Goal: Task Accomplishment & Management: Complete application form

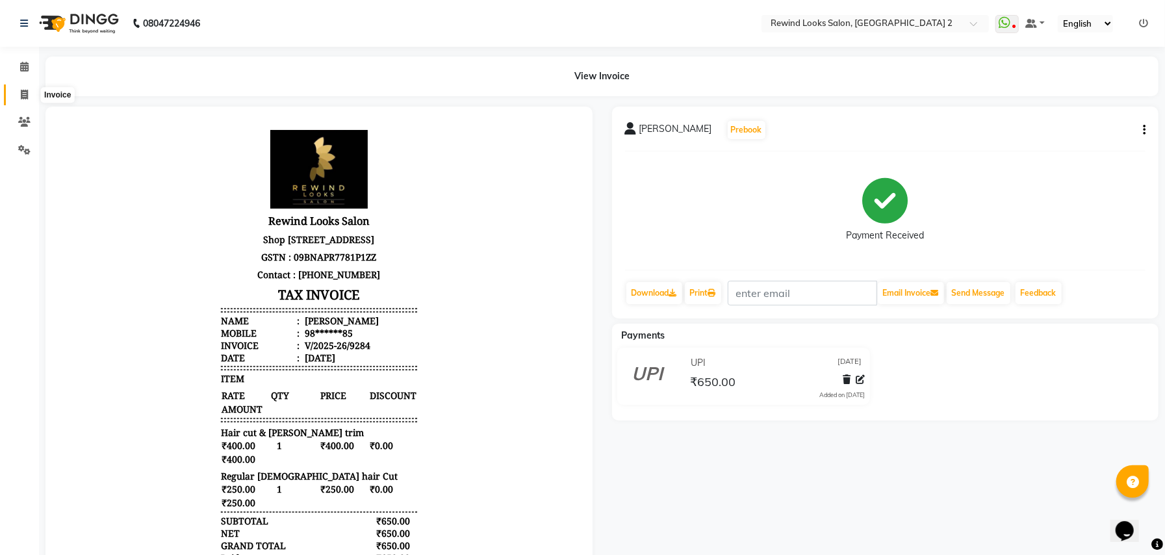
click at [21, 94] on icon at bounding box center [24, 95] width 7 height 10
select select "service"
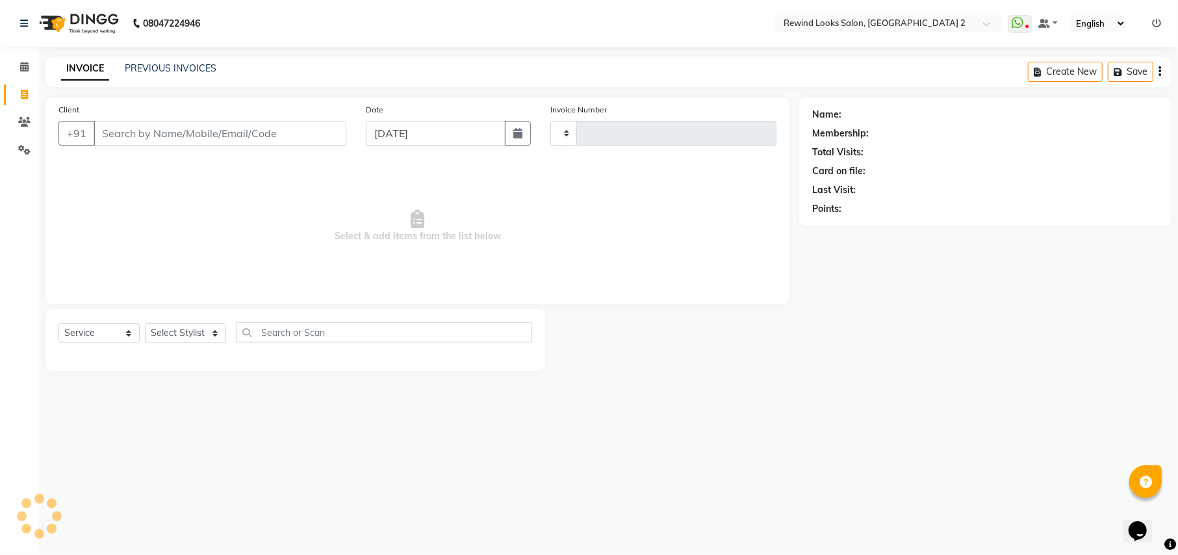
click at [173, 136] on input "Client" at bounding box center [220, 133] width 253 height 25
type input "90"
type input "9287"
select select "4640"
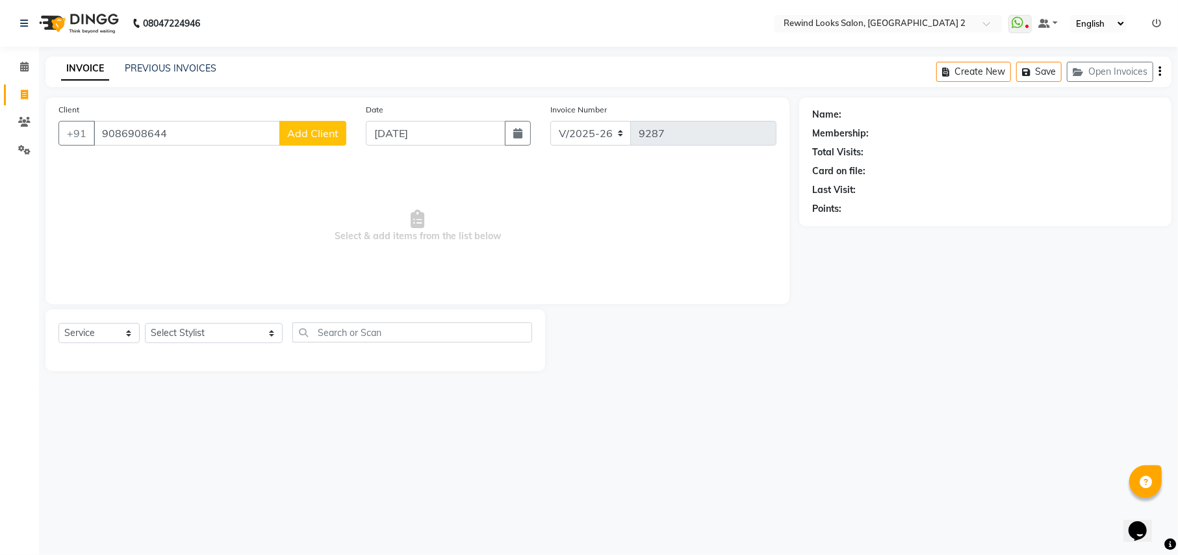
type input "9086908644"
click at [312, 141] on button "Add Client" at bounding box center [312, 133] width 67 height 25
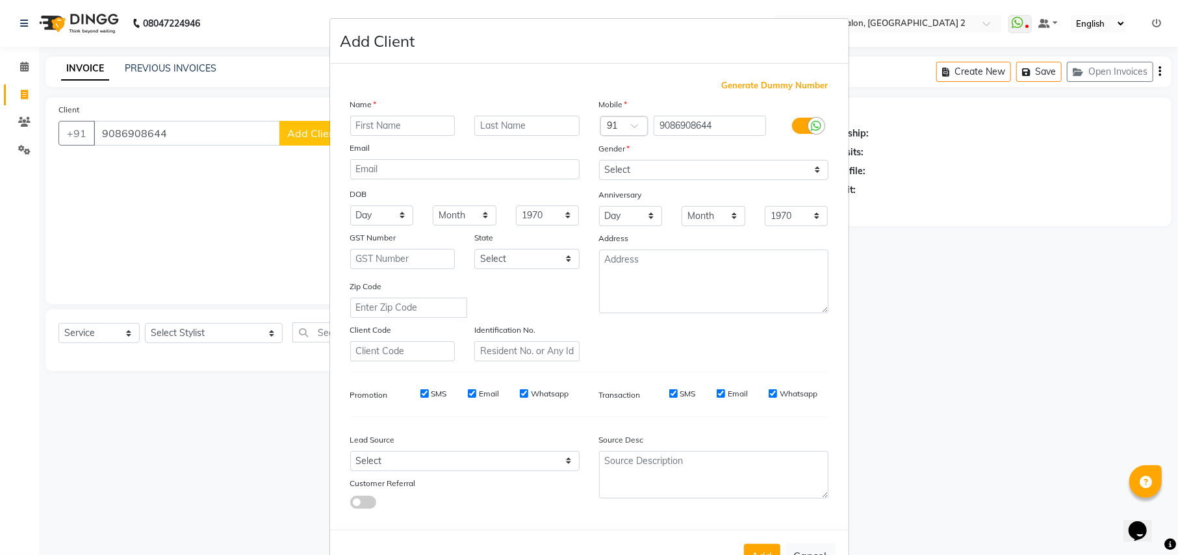
click at [415, 121] on input "text" at bounding box center [402, 126] width 105 height 20
type input "SAAD"
click at [647, 166] on select "Select Male Female Other Prefer Not To Say" at bounding box center [713, 170] width 229 height 20
select select "male"
click at [599, 160] on select "Select Male Female Other Prefer Not To Say" at bounding box center [713, 170] width 229 height 20
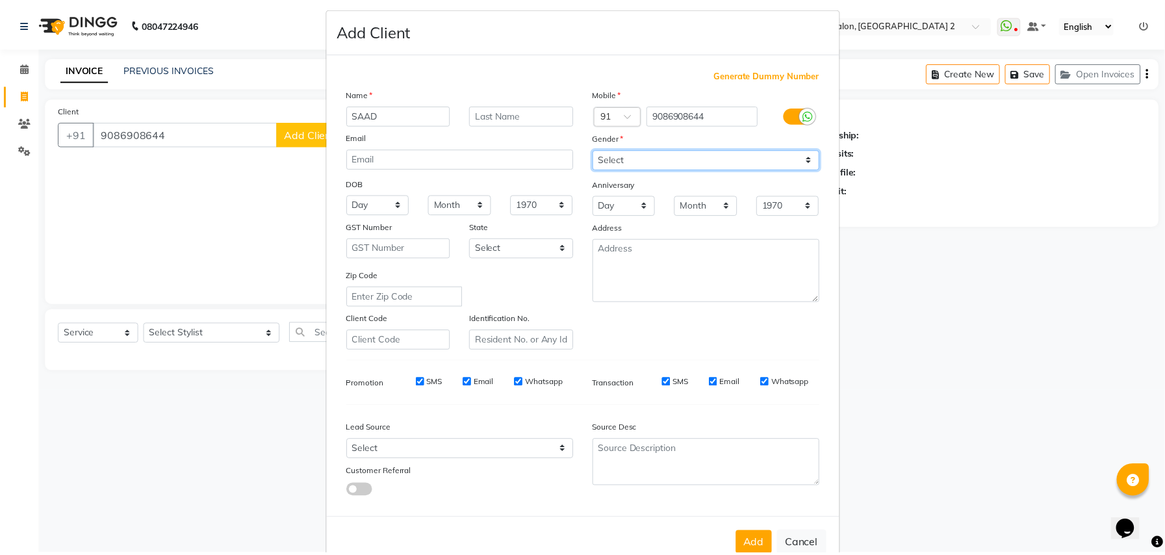
scroll to position [42, 0]
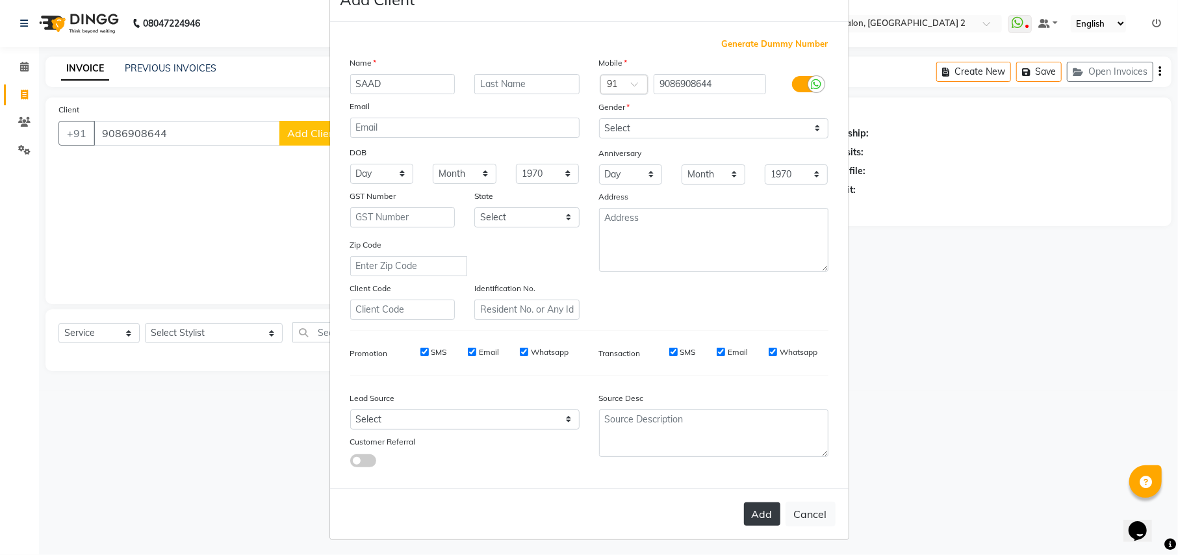
click at [744, 515] on button "Add" at bounding box center [762, 513] width 36 height 23
type input "90******44"
select select
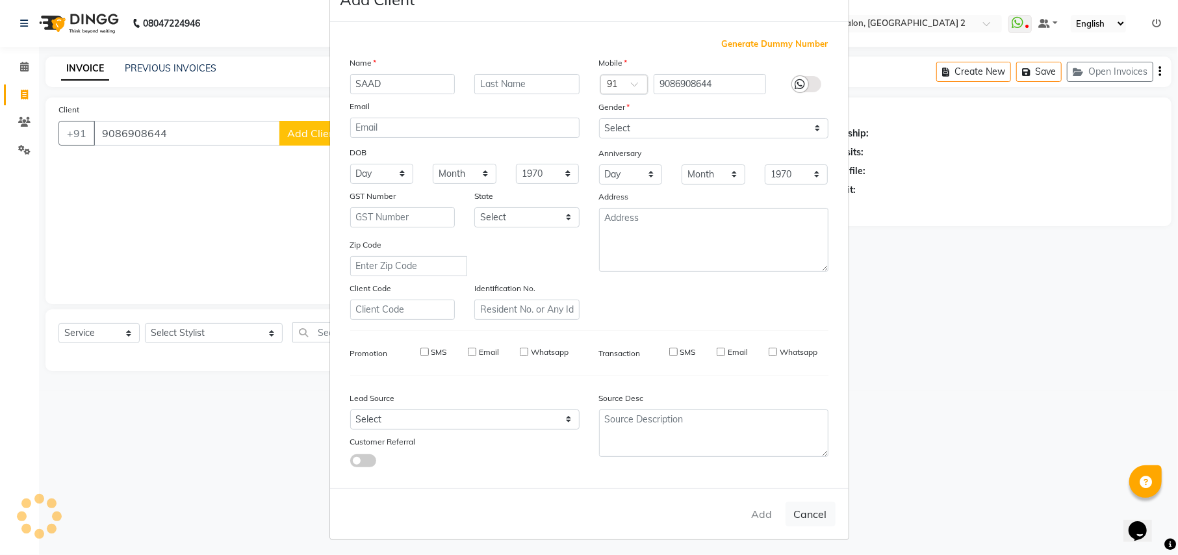
select select
checkbox input "false"
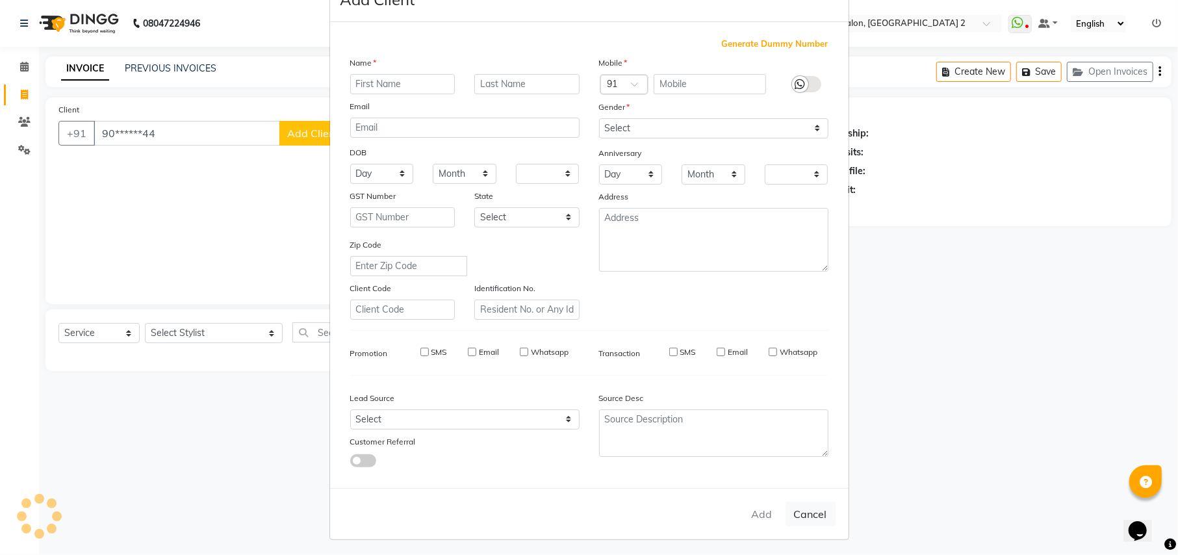
checkbox input "false"
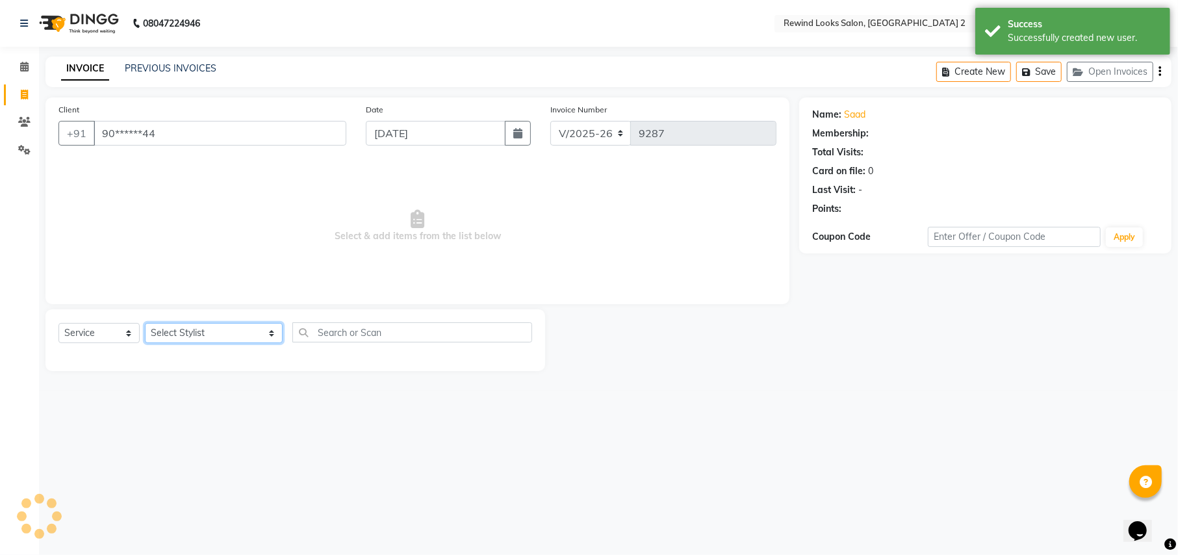
click at [183, 331] on select "Select Stylist aayat ADMIN Alfad hair Casa ARBAZ (MALE HAIRDRESSER) ASHWANI HAI…" at bounding box center [214, 333] width 138 height 20
select select "46913"
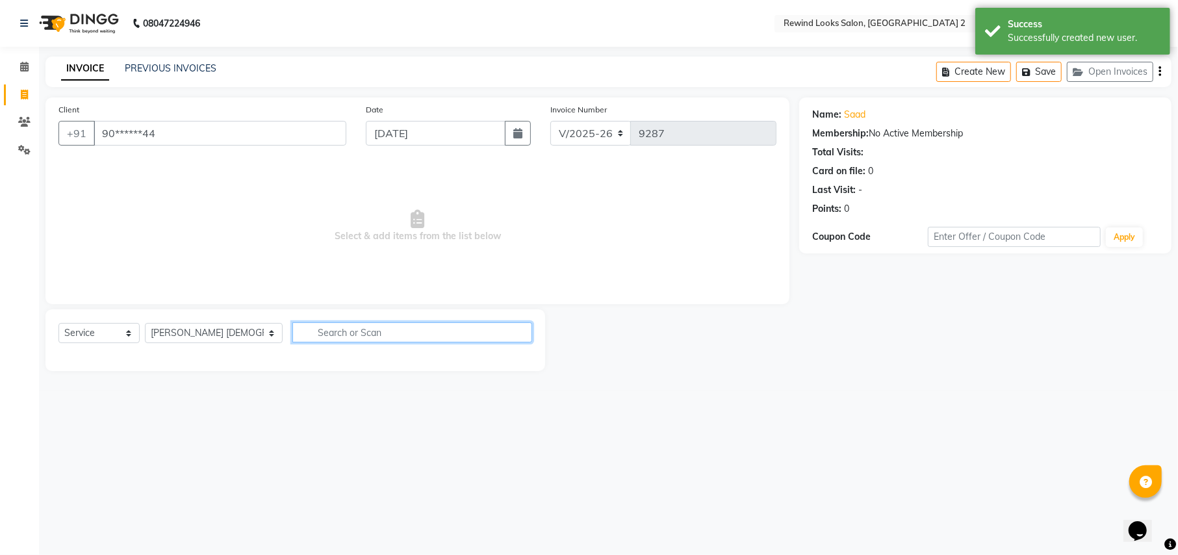
click at [357, 331] on input "text" at bounding box center [411, 332] width 239 height 20
click at [357, 331] on input "C" at bounding box center [411, 332] width 239 height 20
type input "CUT BEARD"
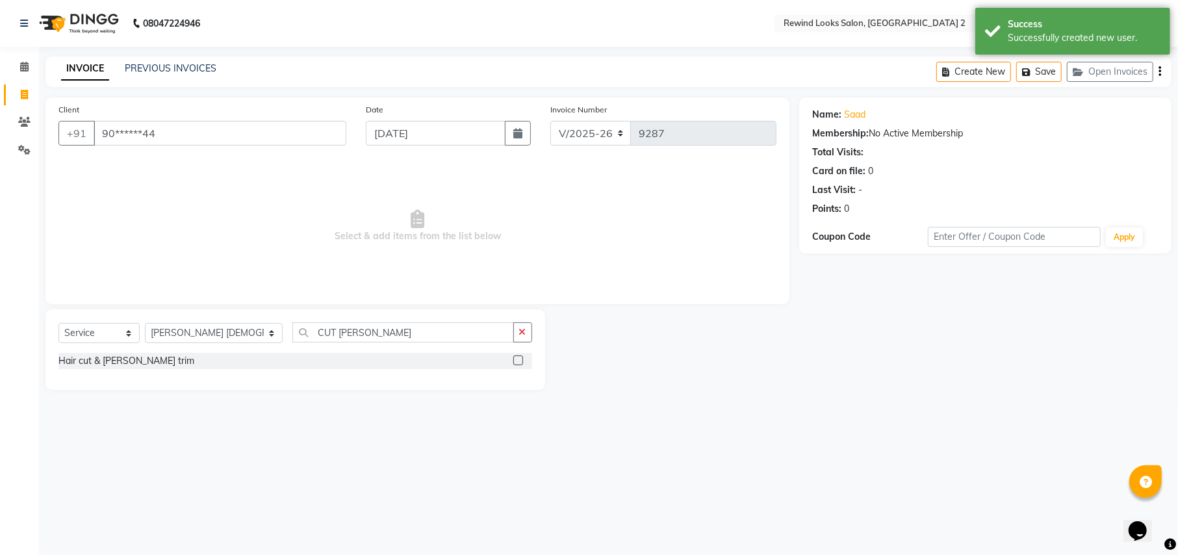
click at [517, 360] on label at bounding box center [518, 360] width 10 height 10
click at [517, 360] on input "checkbox" at bounding box center [517, 361] width 8 height 8
click at [517, 360] on label at bounding box center [518, 360] width 10 height 10
click at [517, 360] on input "checkbox" at bounding box center [517, 361] width 8 height 8
checkbox input "false"
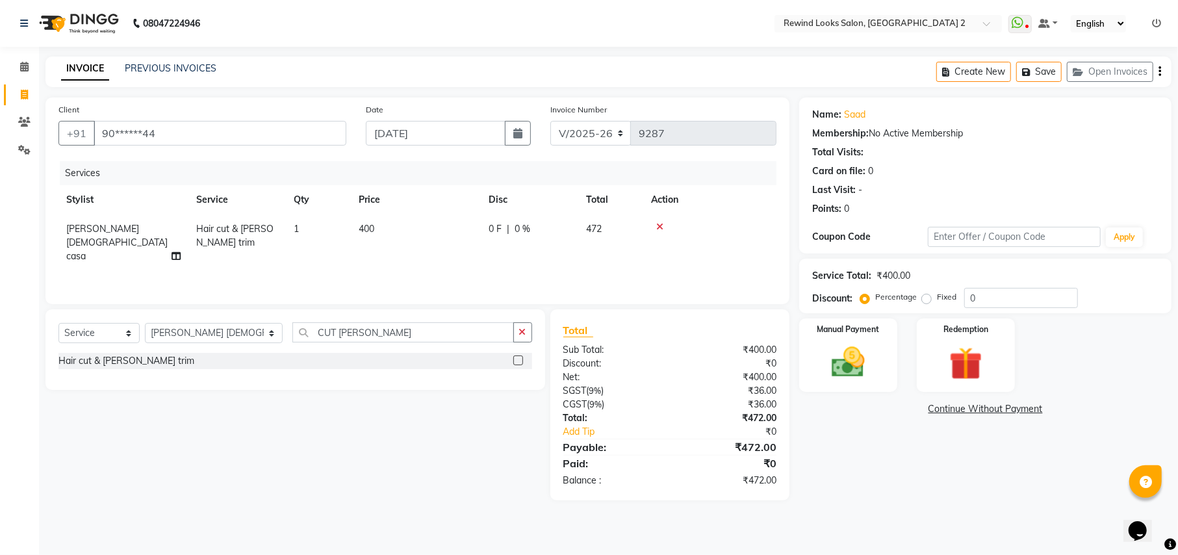
click at [1157, 70] on div "Create New Save Open Invoices" at bounding box center [1053, 72] width 235 height 31
click at [1160, 71] on icon "button" at bounding box center [1159, 71] width 3 height 1
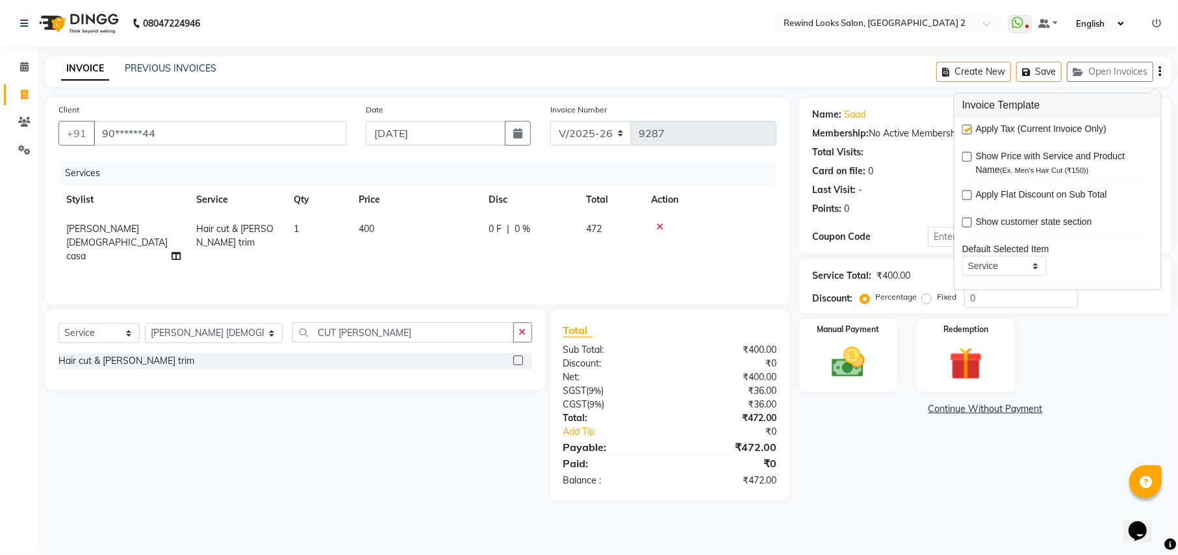
click at [969, 128] on label at bounding box center [967, 130] width 10 height 10
click at [969, 128] on input "checkbox" at bounding box center [966, 130] width 8 height 8
checkbox input "false"
click at [874, 359] on img at bounding box center [848, 362] width 56 height 40
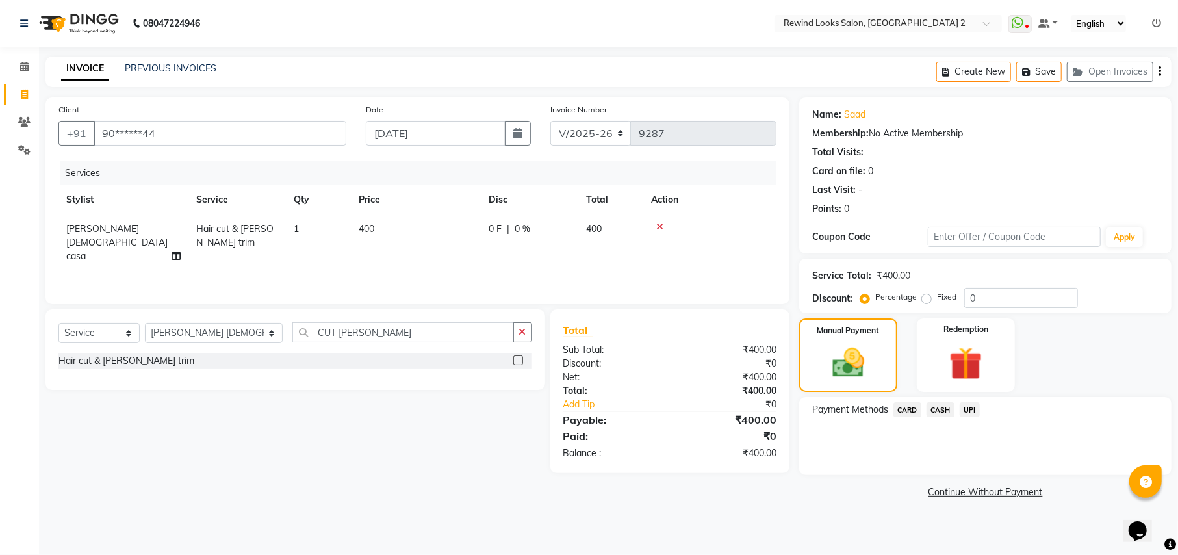
click at [973, 407] on span "UPI" at bounding box center [970, 409] width 20 height 15
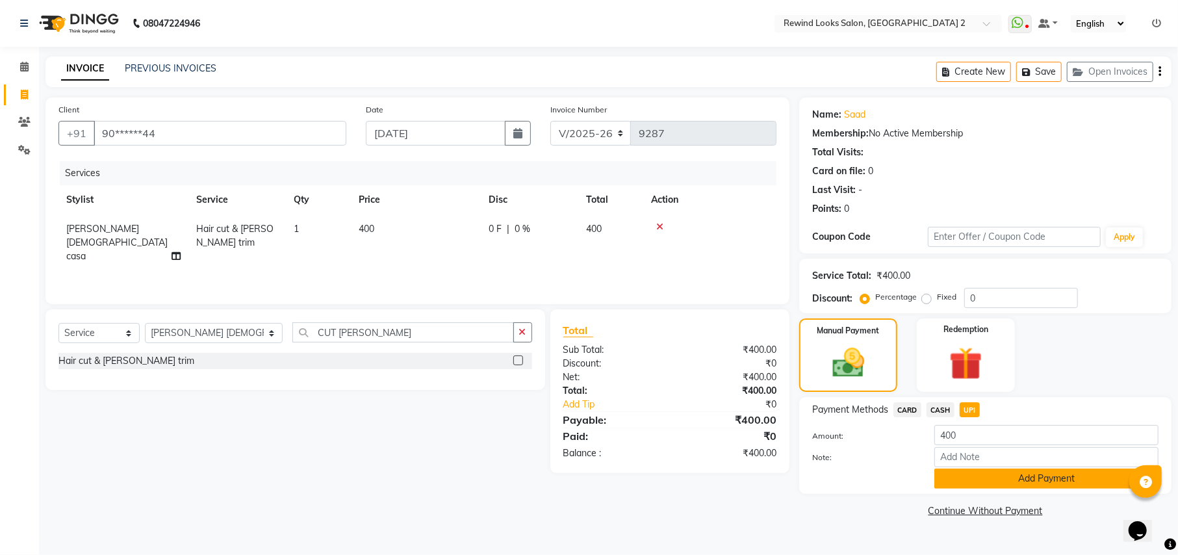
click at [1034, 478] on button "Add Payment" at bounding box center [1046, 478] width 224 height 20
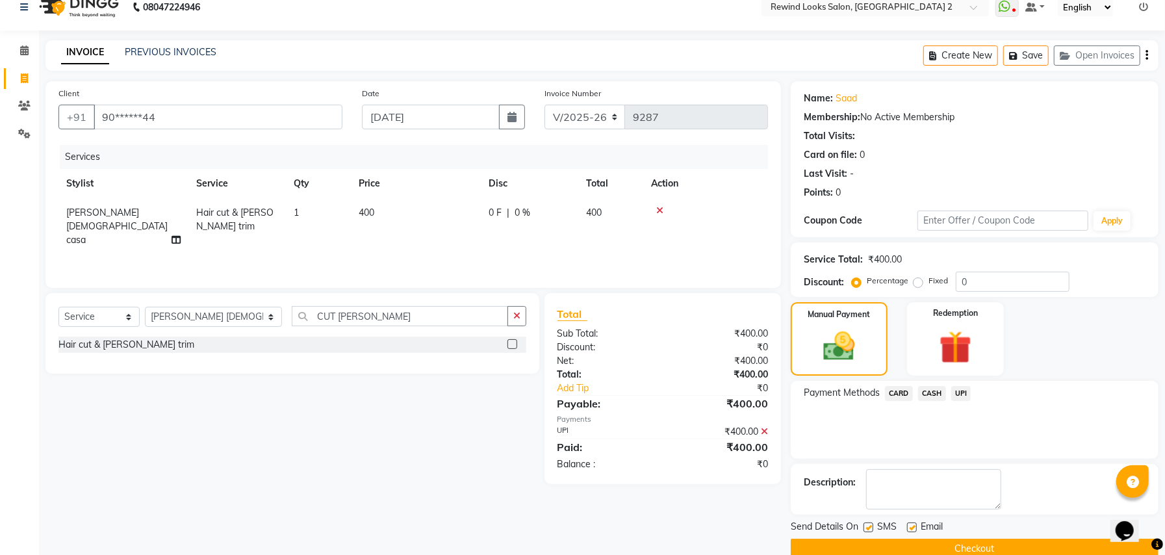
scroll to position [40, 0]
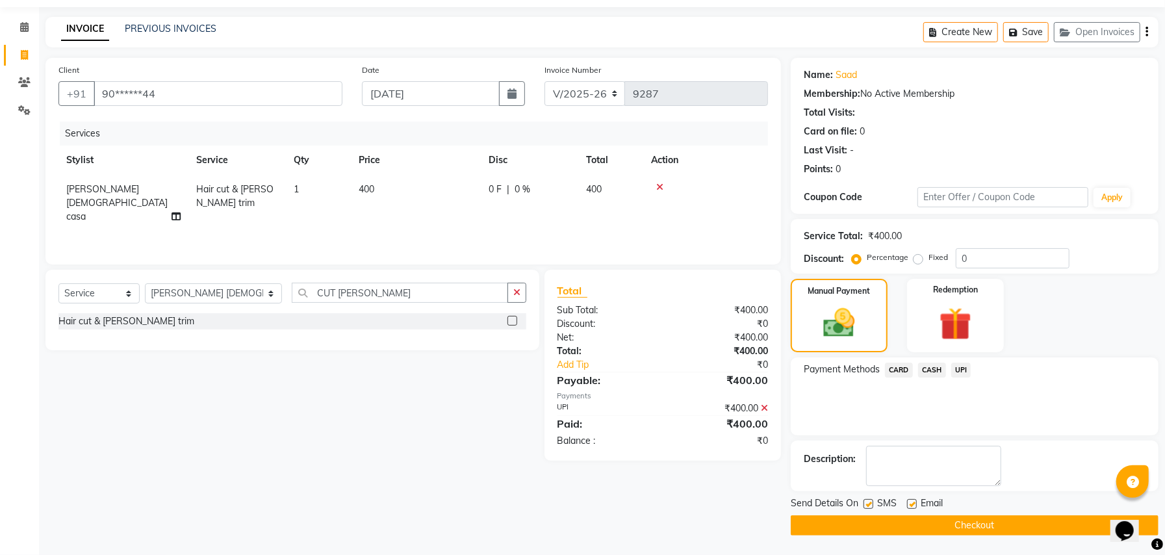
click at [1051, 524] on button "Checkout" at bounding box center [975, 525] width 368 height 20
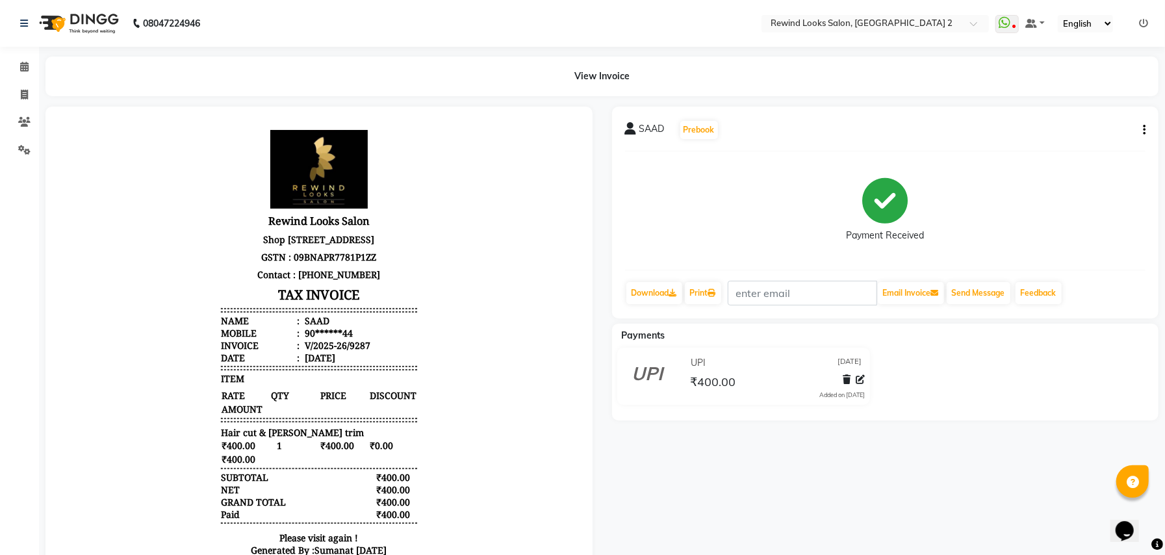
click at [1142, 127] on button "button" at bounding box center [1142, 130] width 8 height 14
click at [1071, 138] on div "Edit Invoice" at bounding box center [1078, 137] width 89 height 16
select select "service"
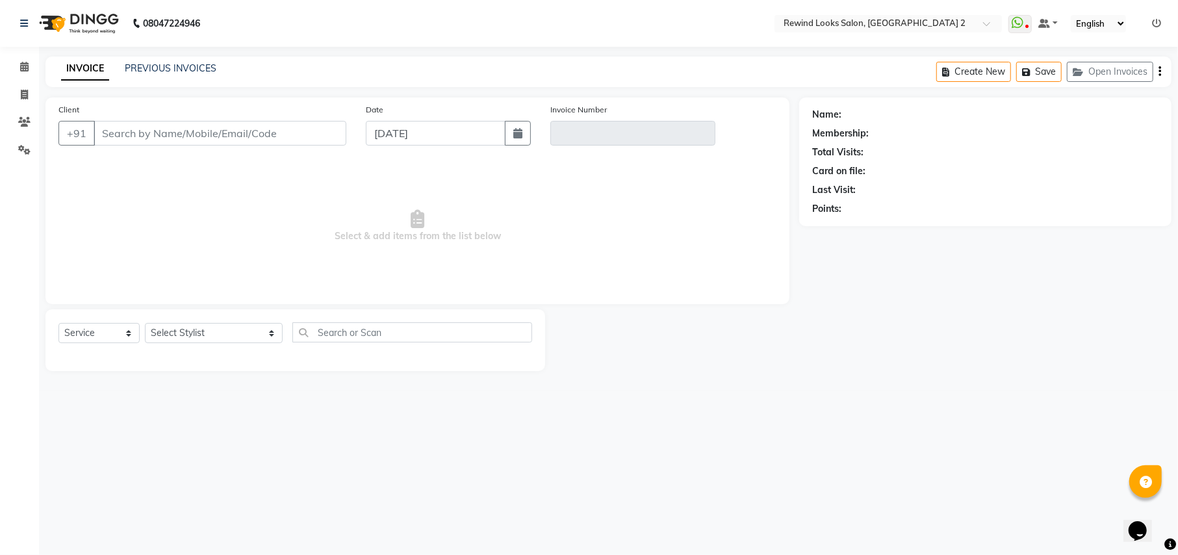
type input "90******44"
type input "V/2025-26/9287"
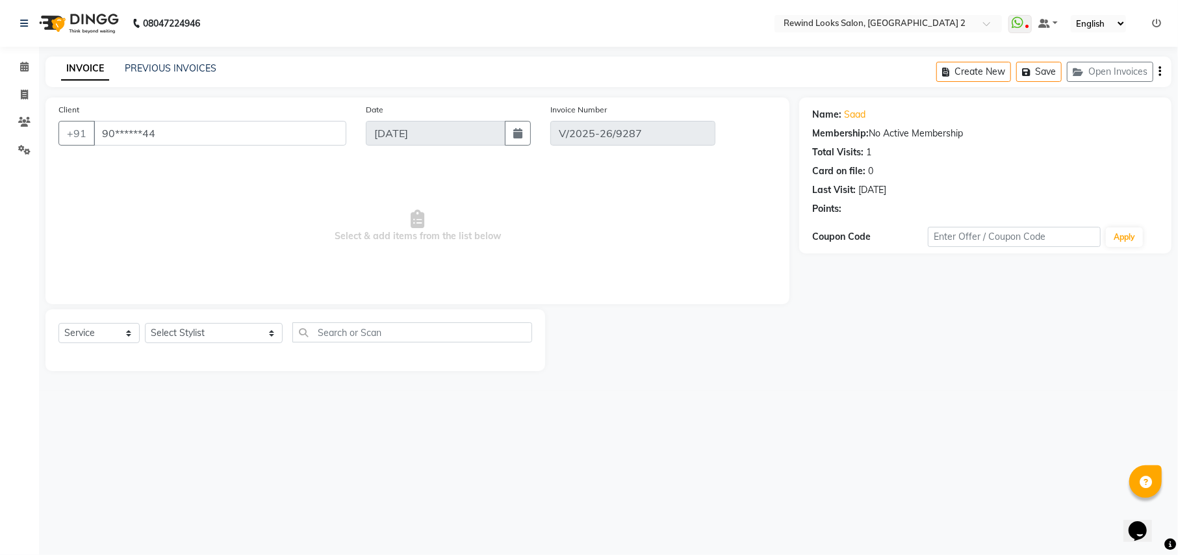
click at [1160, 71] on icon "button" at bounding box center [1159, 71] width 3 height 1
select select "select"
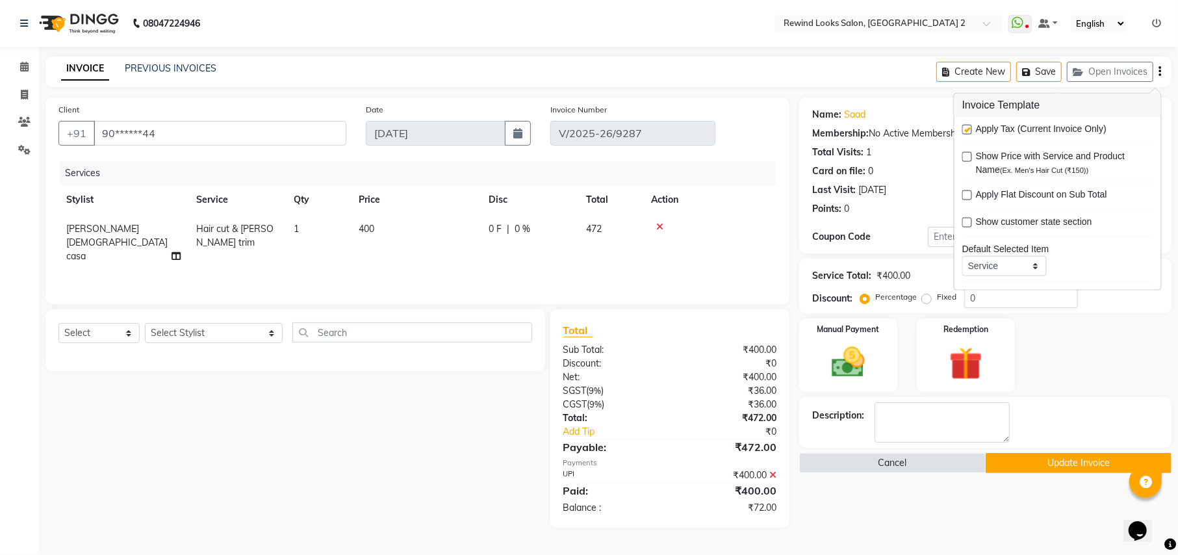
click at [967, 129] on label at bounding box center [967, 130] width 10 height 10
click at [967, 129] on input "checkbox" at bounding box center [966, 130] width 8 height 8
checkbox input "false"
click at [774, 446] on icon at bounding box center [772, 447] width 7 height 9
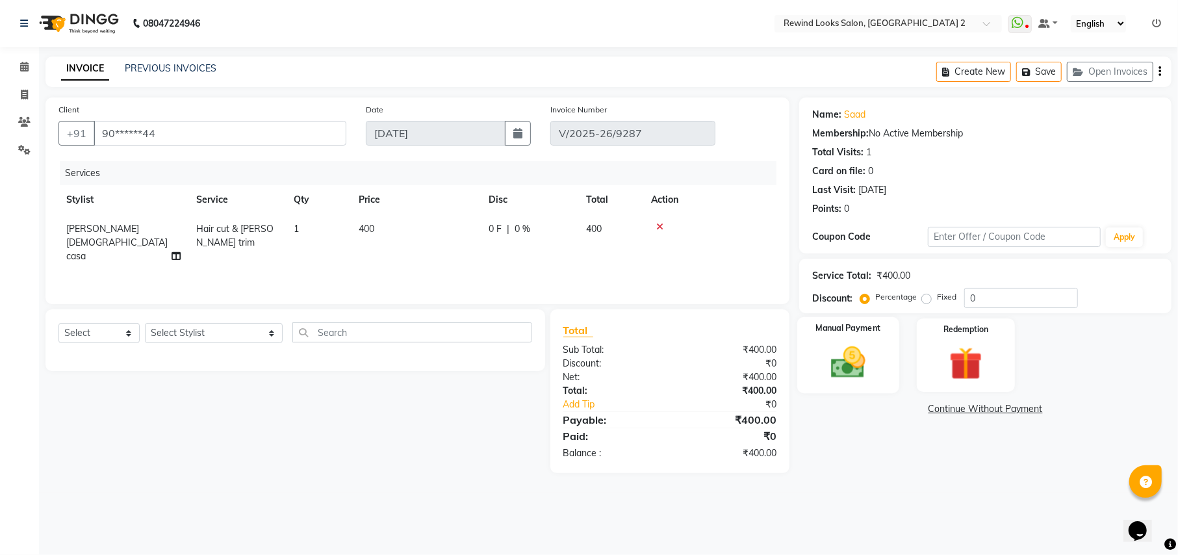
click at [874, 355] on img at bounding box center [848, 362] width 56 height 40
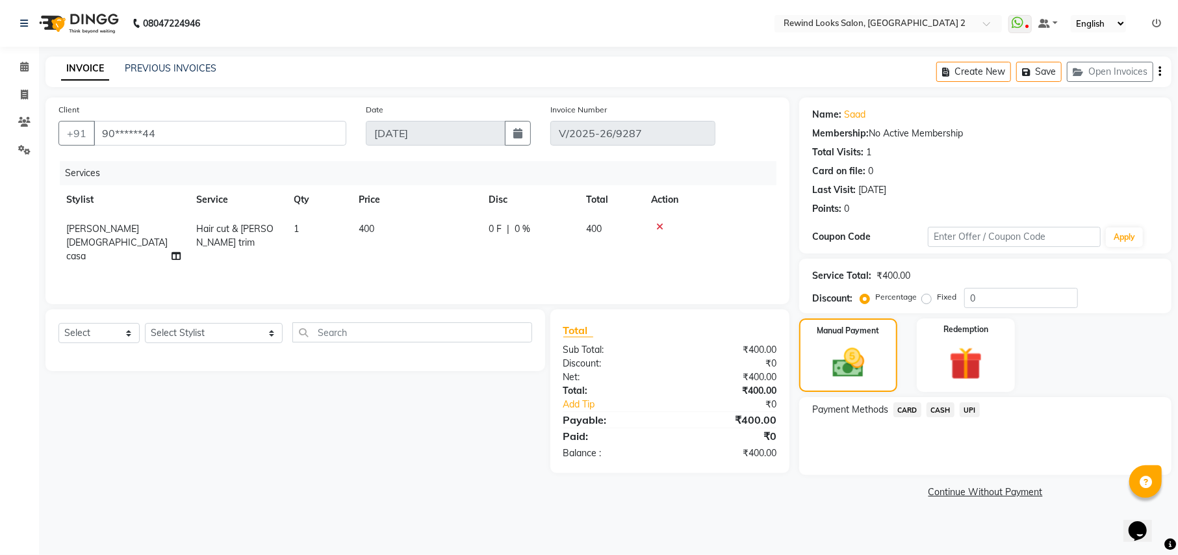
click at [931, 407] on span "CASH" at bounding box center [940, 409] width 28 height 15
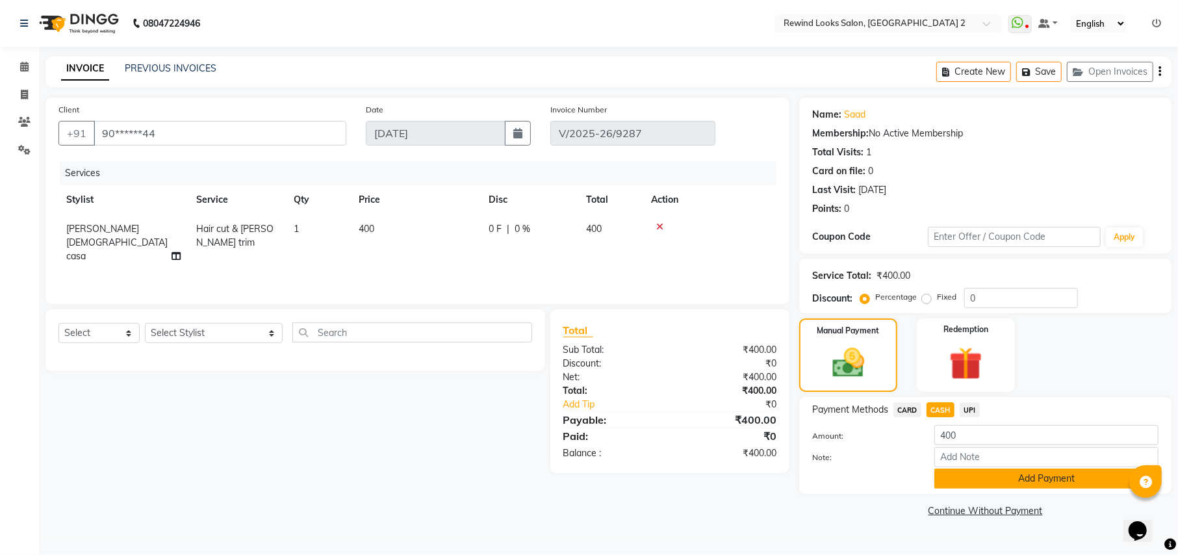
click at [967, 487] on button "Add Payment" at bounding box center [1046, 478] width 224 height 20
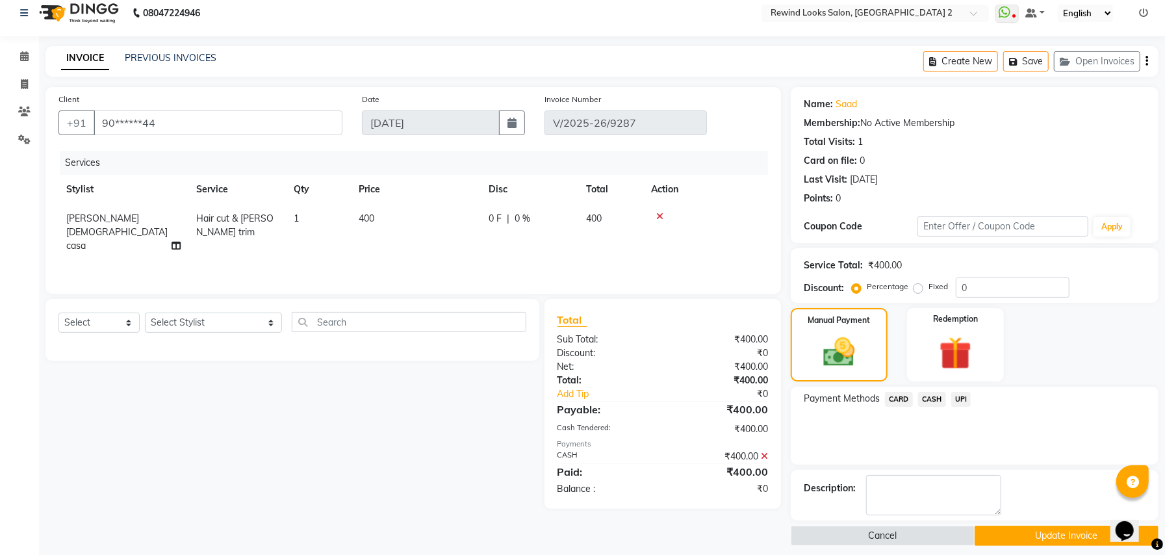
scroll to position [21, 0]
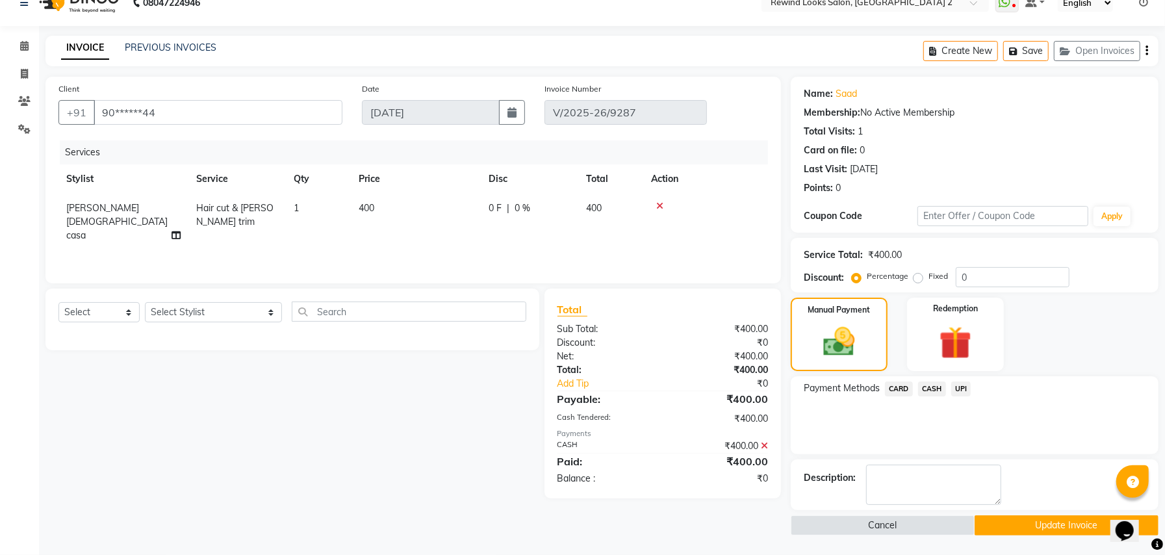
click at [1021, 537] on main "INVOICE PREVIOUS INVOICES Create New Save Open Invoices Client +91 90******44 D…" at bounding box center [602, 295] width 1126 height 519
click at [1037, 520] on button "Update Invoice" at bounding box center [1067, 525] width 184 height 20
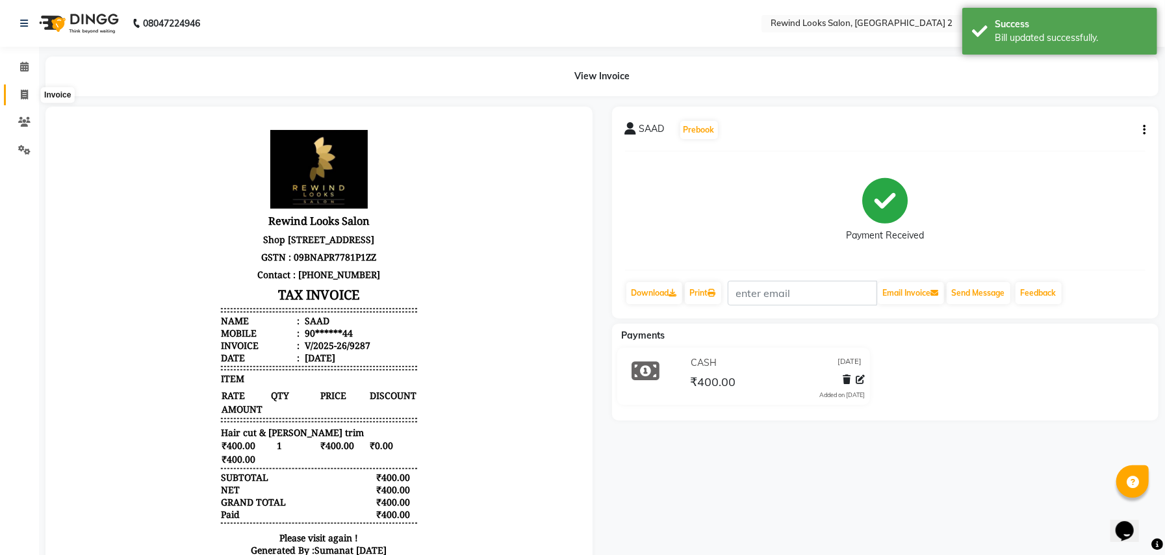
click at [27, 96] on icon at bounding box center [24, 95] width 7 height 10
select select "service"
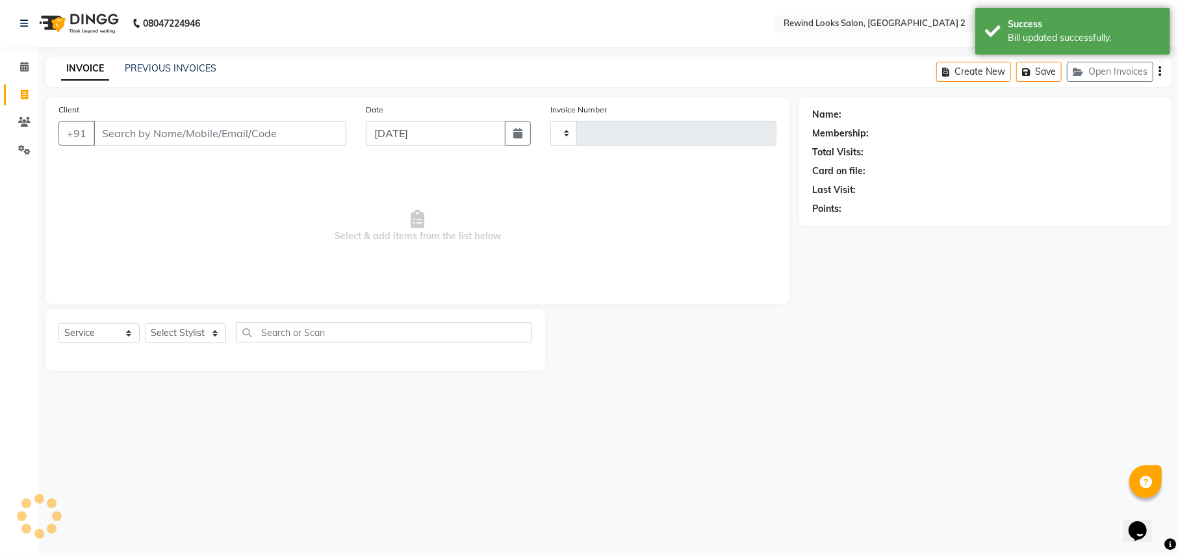
type input "9288"
select select "4640"
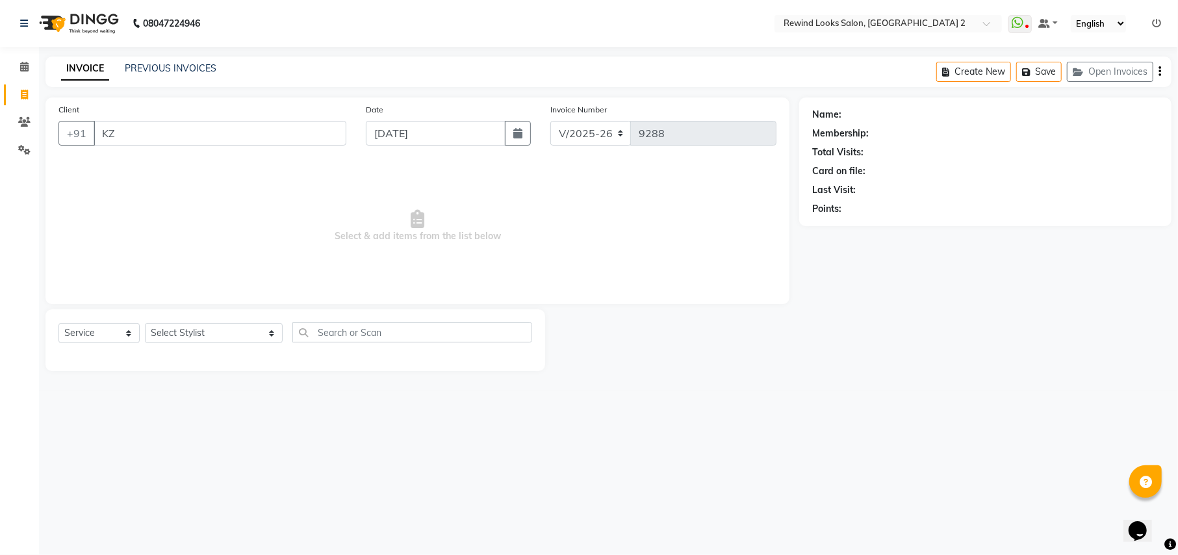
type input "K"
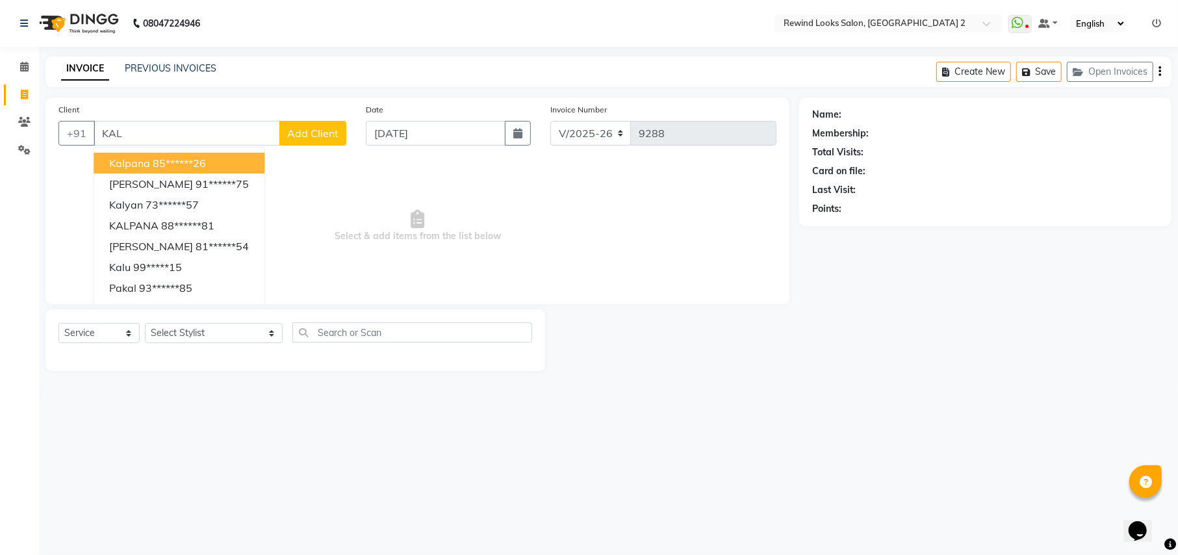
click at [183, 161] on ngb-highlight "85******26" at bounding box center [179, 163] width 53 height 13
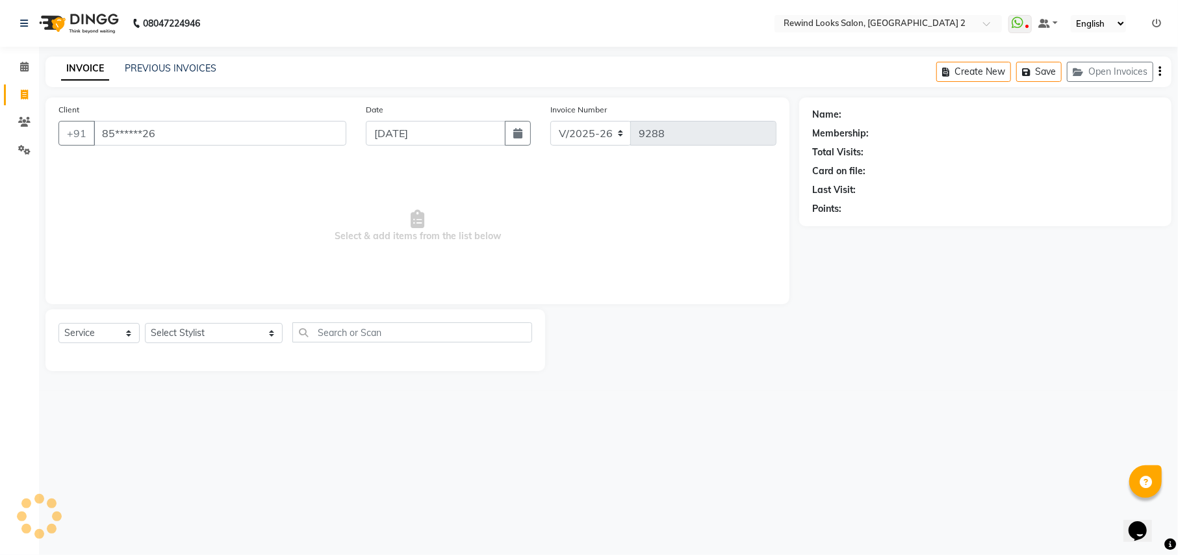
type input "85******26"
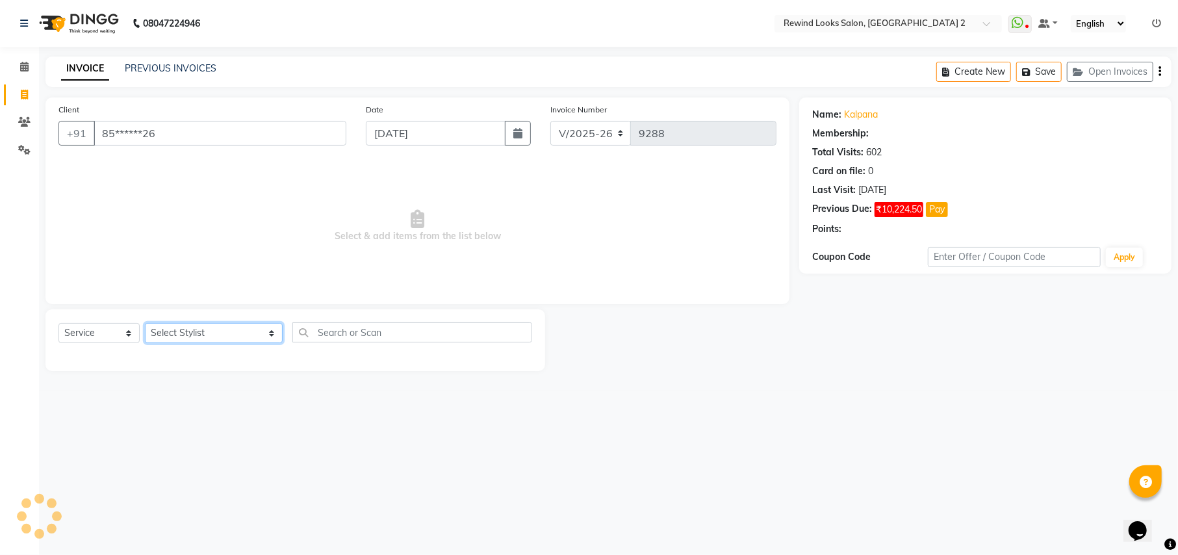
click at [172, 335] on select "Select Stylist aayat ADMIN Alfad hair Casa ARBAZ (MALE HAIRDRESSER) ASHWANI HAI…" at bounding box center [214, 333] width 138 height 20
select select "1: Object"
select select "88030"
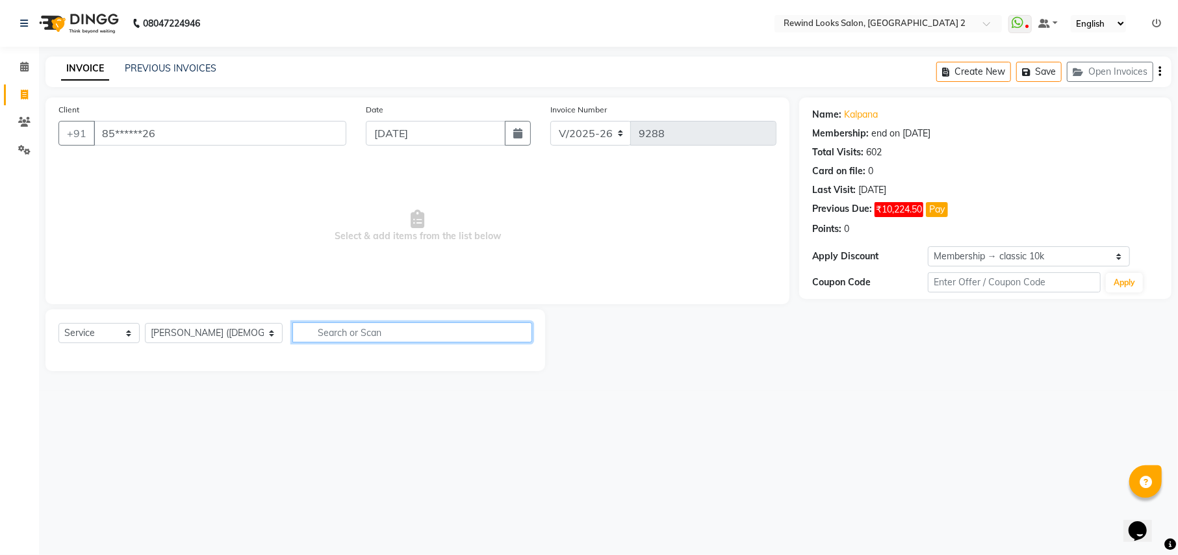
click at [305, 333] on input "text" at bounding box center [411, 332] width 239 height 20
type input "CUT BEARD"
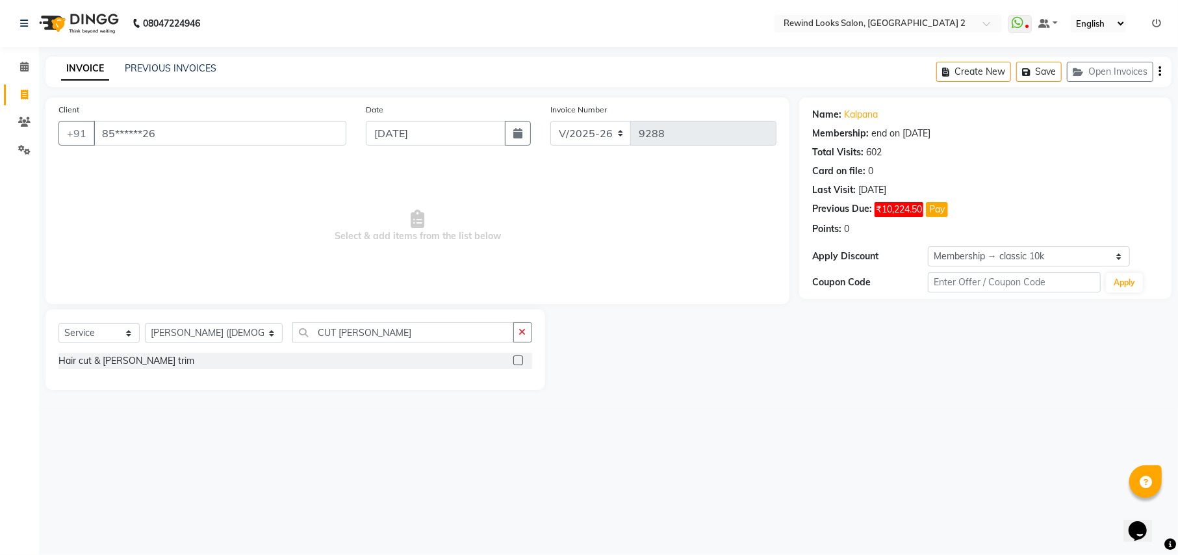
click at [516, 357] on label at bounding box center [518, 360] width 10 height 10
click at [516, 357] on input "checkbox" at bounding box center [517, 361] width 8 height 8
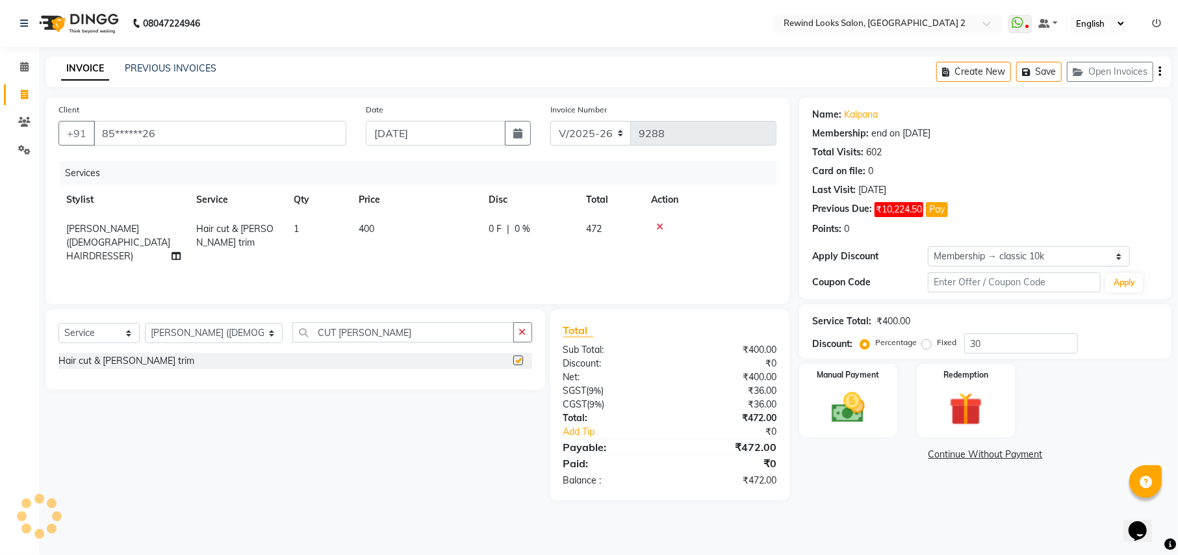
checkbox input "false"
click at [1157, 66] on div "Create New Save Open Invoices" at bounding box center [1053, 72] width 235 height 31
click at [1158, 71] on icon "button" at bounding box center [1159, 71] width 3 height 1
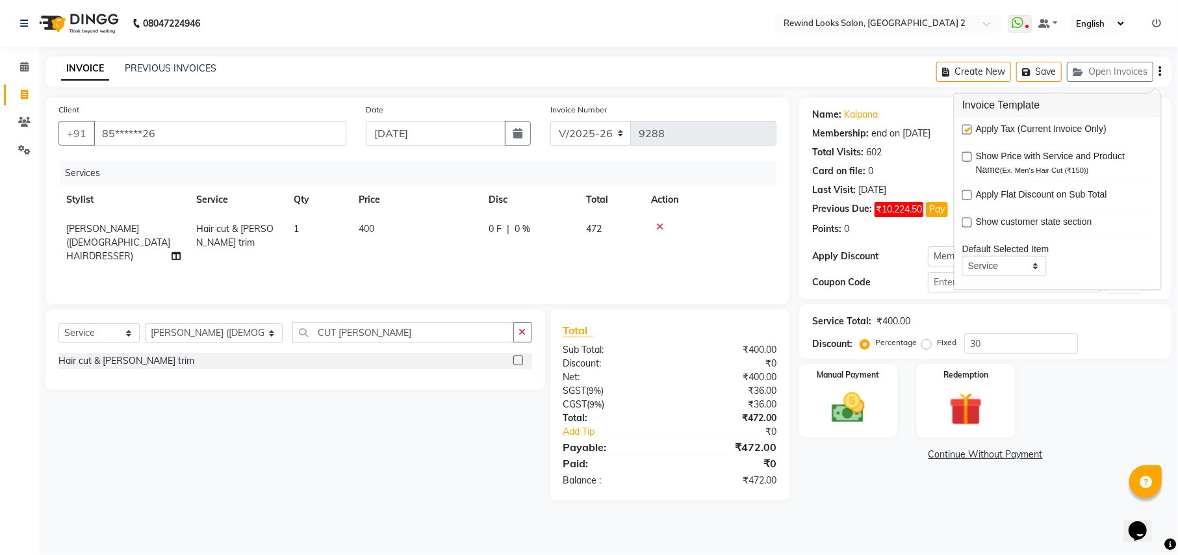
click at [969, 128] on label at bounding box center [967, 130] width 10 height 10
click at [969, 128] on input "checkbox" at bounding box center [966, 130] width 8 height 8
checkbox input "false"
click at [837, 424] on img at bounding box center [848, 408] width 56 height 40
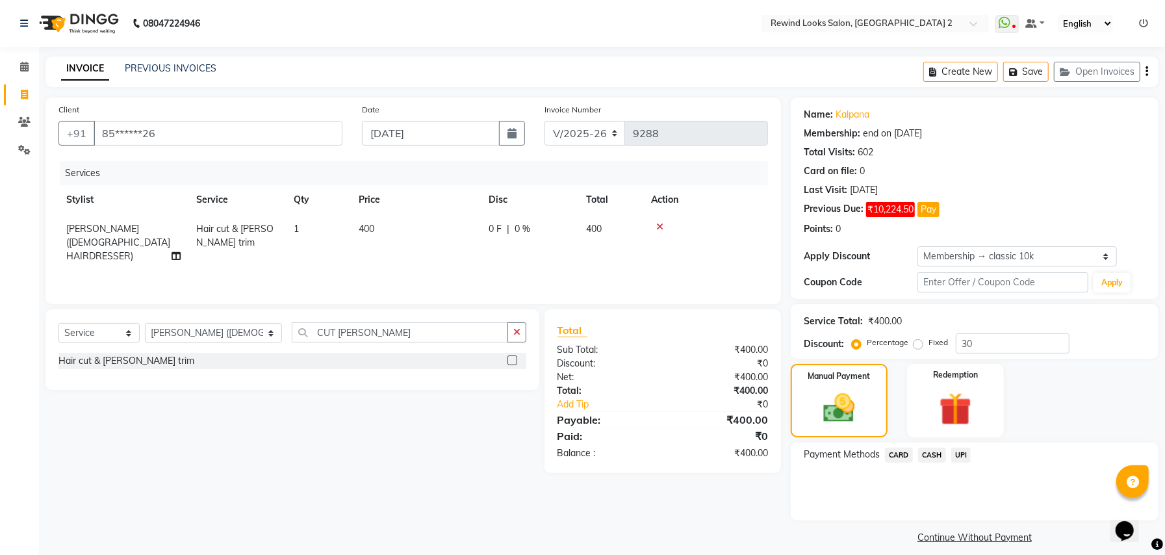
click at [965, 450] on span "UPI" at bounding box center [961, 455] width 20 height 15
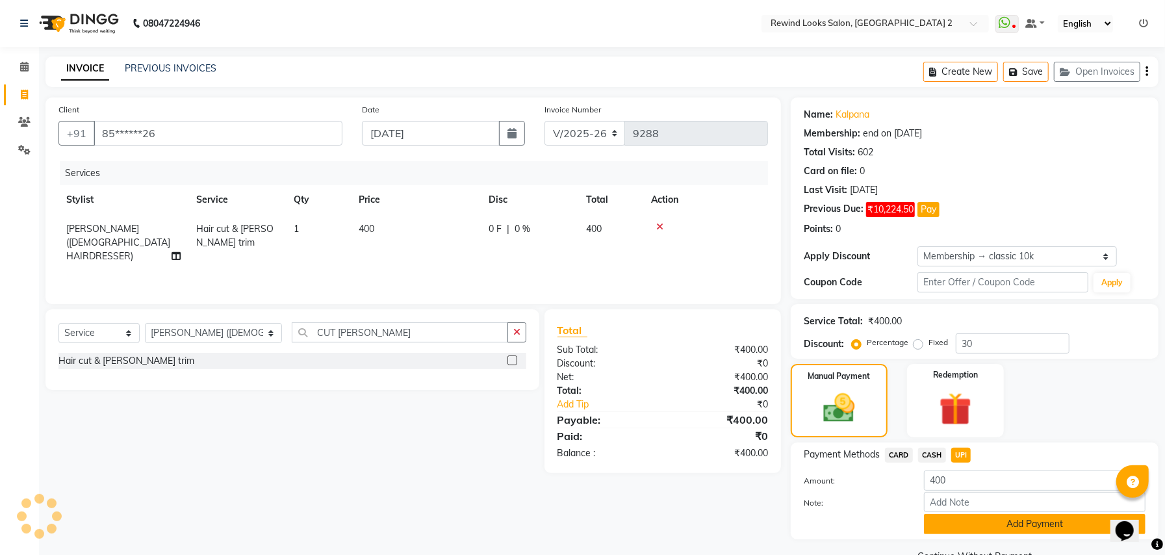
click at [986, 526] on button "Add Payment" at bounding box center [1035, 524] width 222 height 20
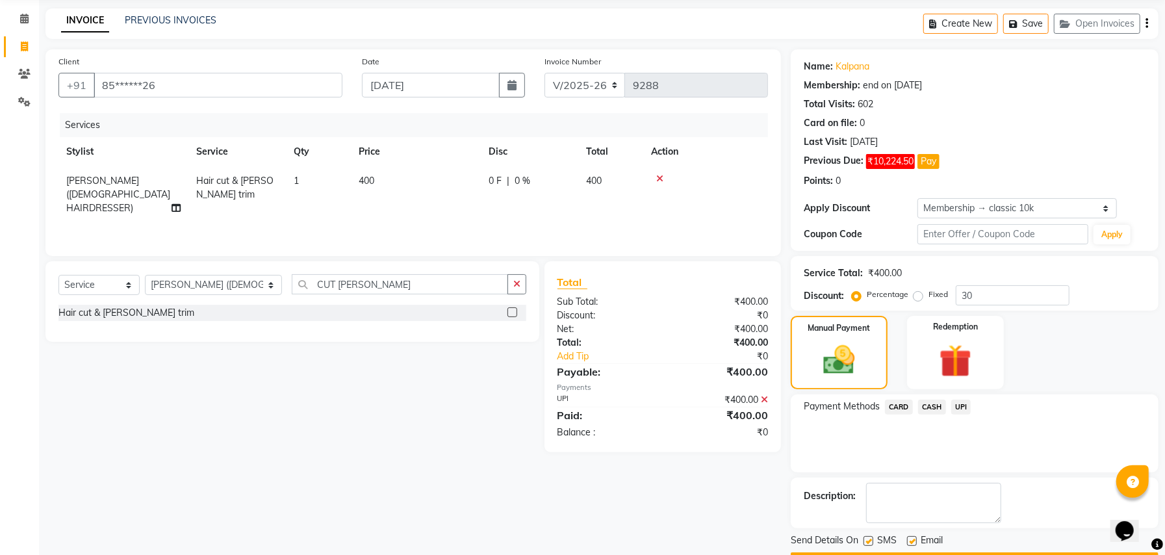
scroll to position [86, 0]
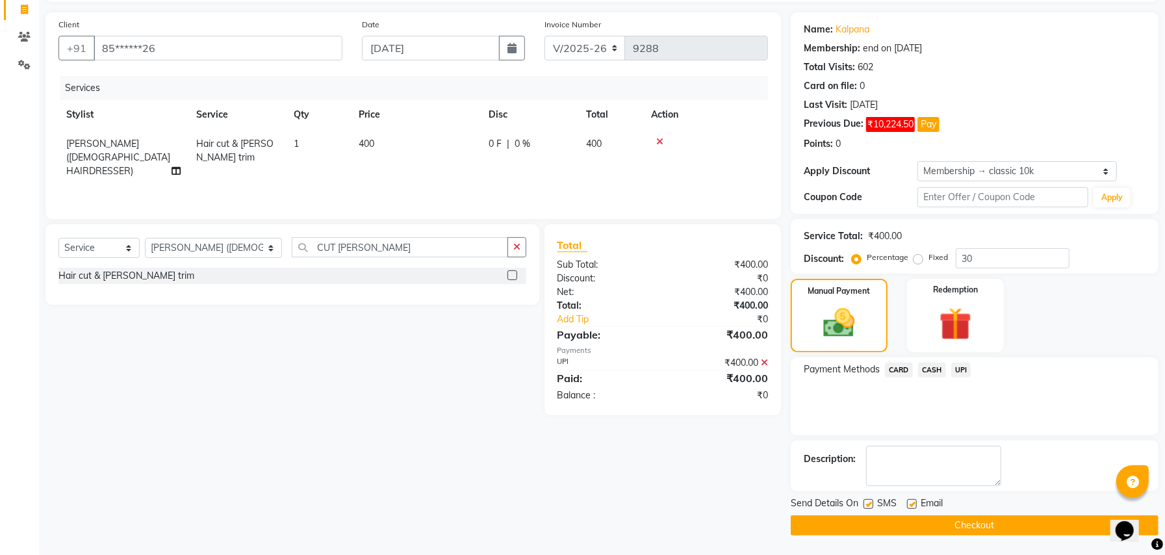
click at [983, 520] on button "Checkout" at bounding box center [975, 525] width 368 height 20
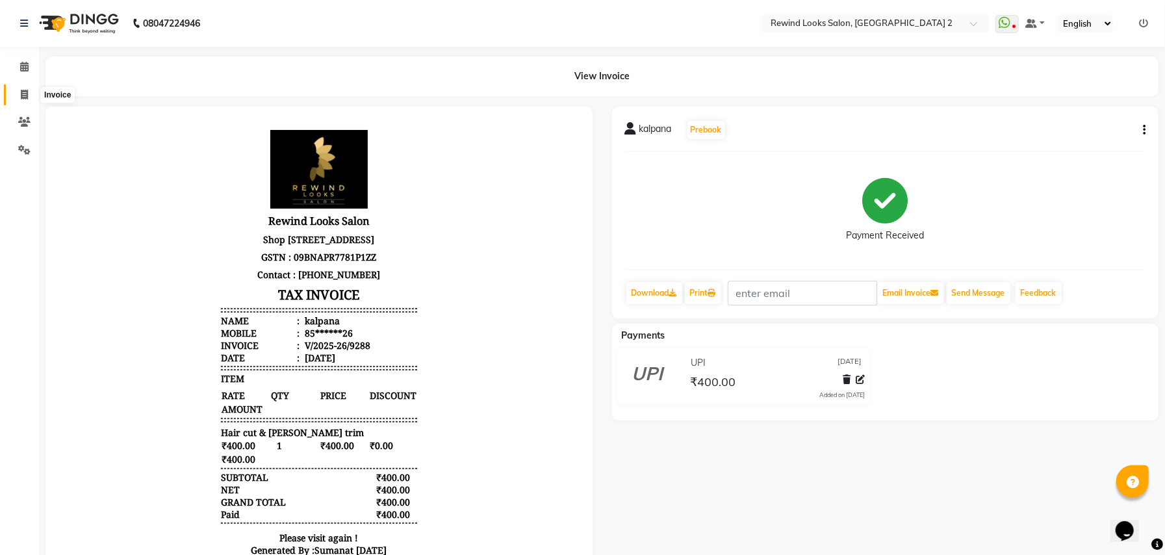
click at [21, 90] on icon at bounding box center [24, 95] width 7 height 10
select select "service"
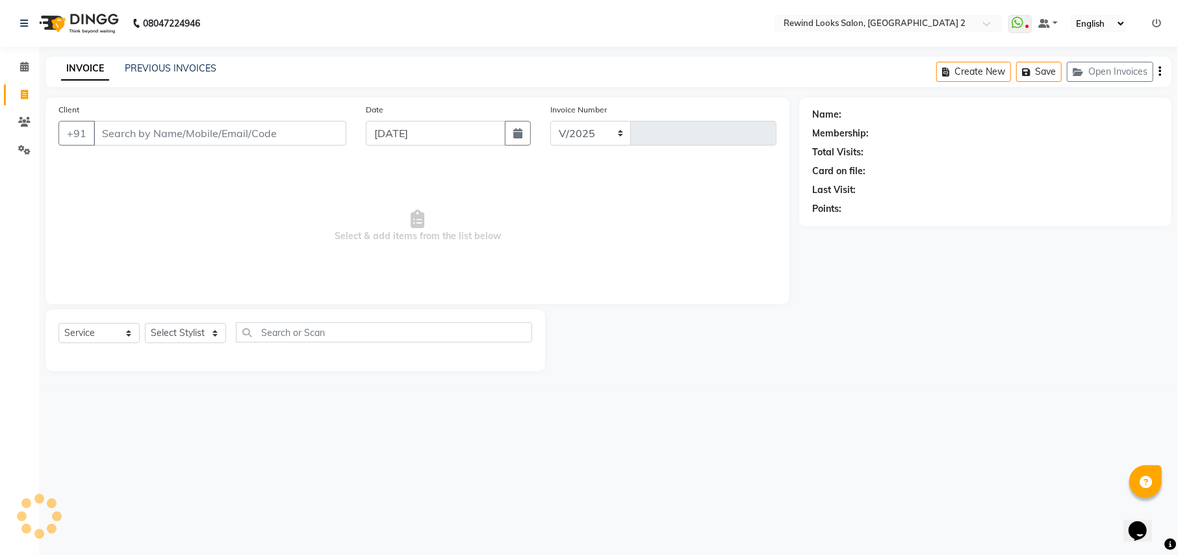
select select "4640"
type input "9289"
click at [175, 122] on input "Client" at bounding box center [220, 133] width 253 height 25
click at [183, 131] on input "Client" at bounding box center [220, 133] width 253 height 25
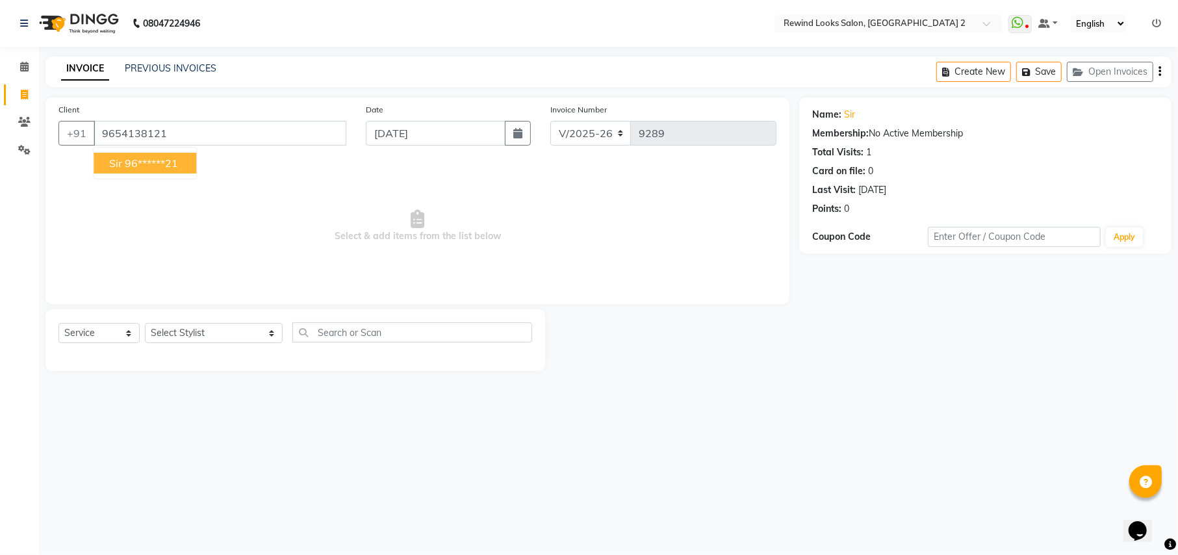
click at [164, 157] on ngb-highlight "96******21" at bounding box center [151, 163] width 53 height 13
type input "96******21"
click at [188, 331] on select "Select Stylist aayat ADMIN Alfad hair Casa ARBAZ (MALE HAIRDRESSER) ASHWANI HAI…" at bounding box center [214, 333] width 138 height 20
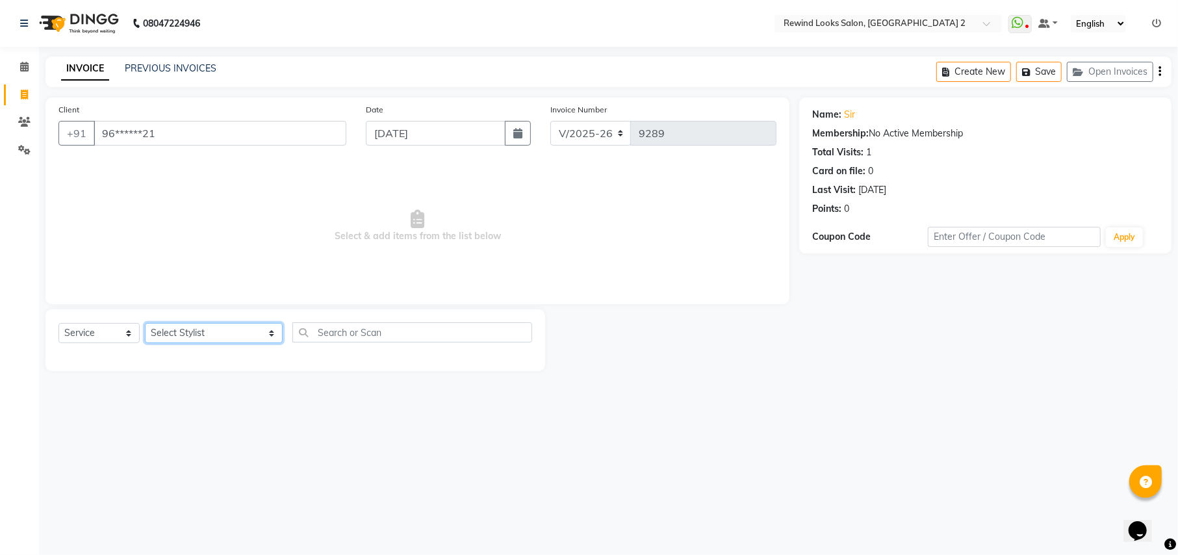
select select "52034"
click at [407, 336] on input "text" at bounding box center [411, 332] width 239 height 20
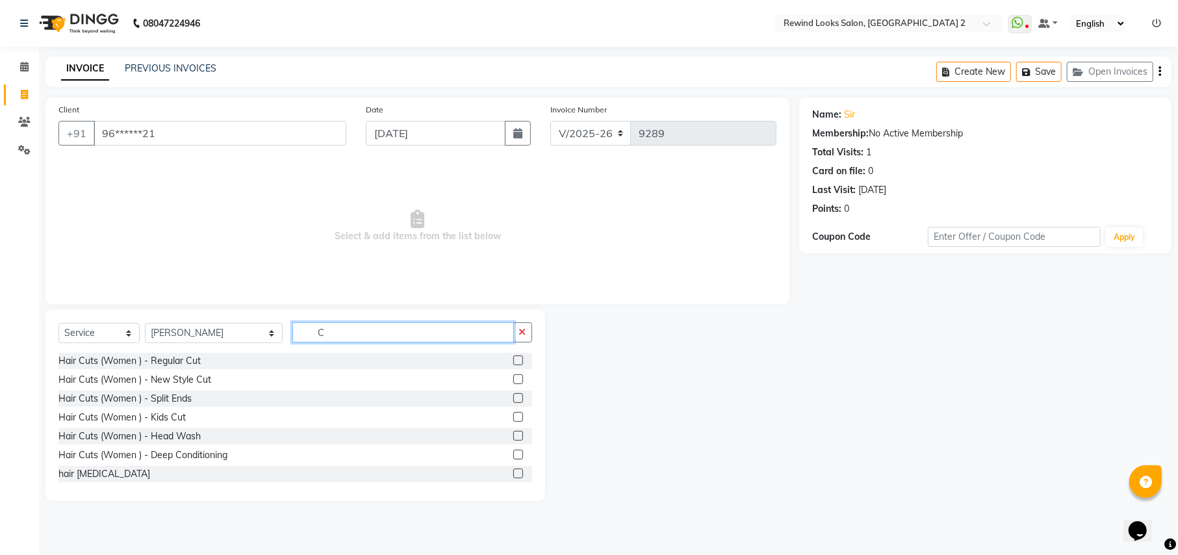
click at [407, 336] on input "C" at bounding box center [402, 332] width 221 height 20
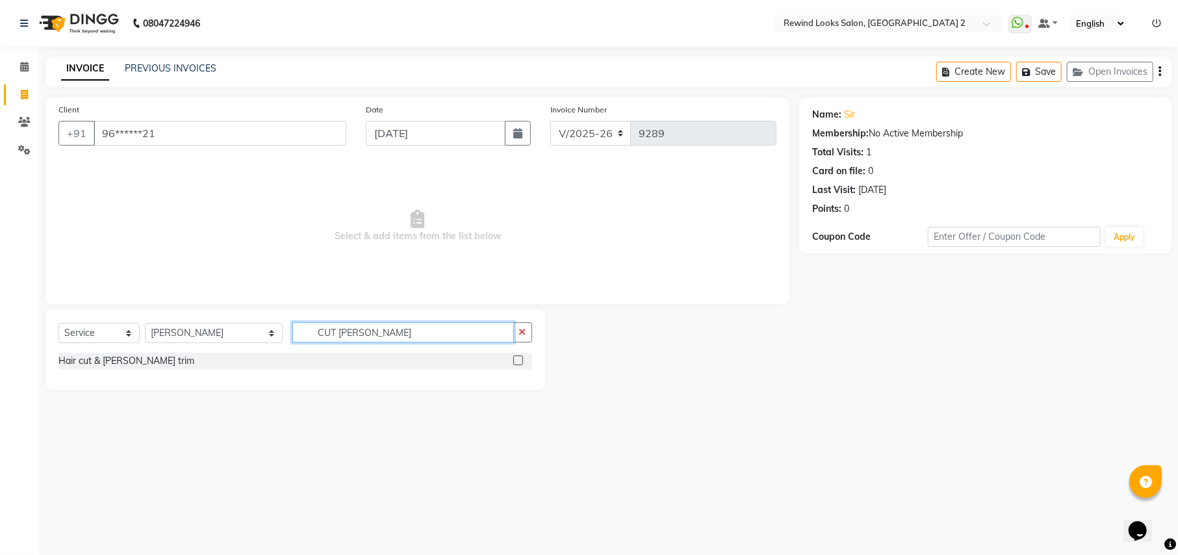
type input "CUT BEARD"
click at [515, 363] on label at bounding box center [518, 360] width 10 height 10
click at [515, 363] on input "checkbox" at bounding box center [517, 361] width 8 height 8
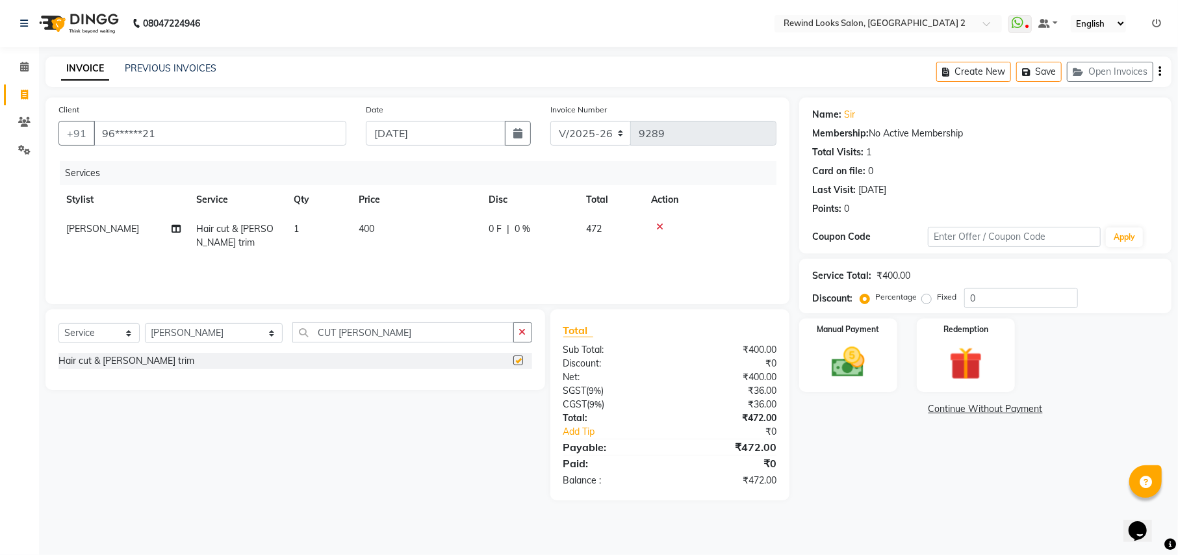
checkbox input "false"
click at [663, 222] on icon at bounding box center [659, 226] width 7 height 9
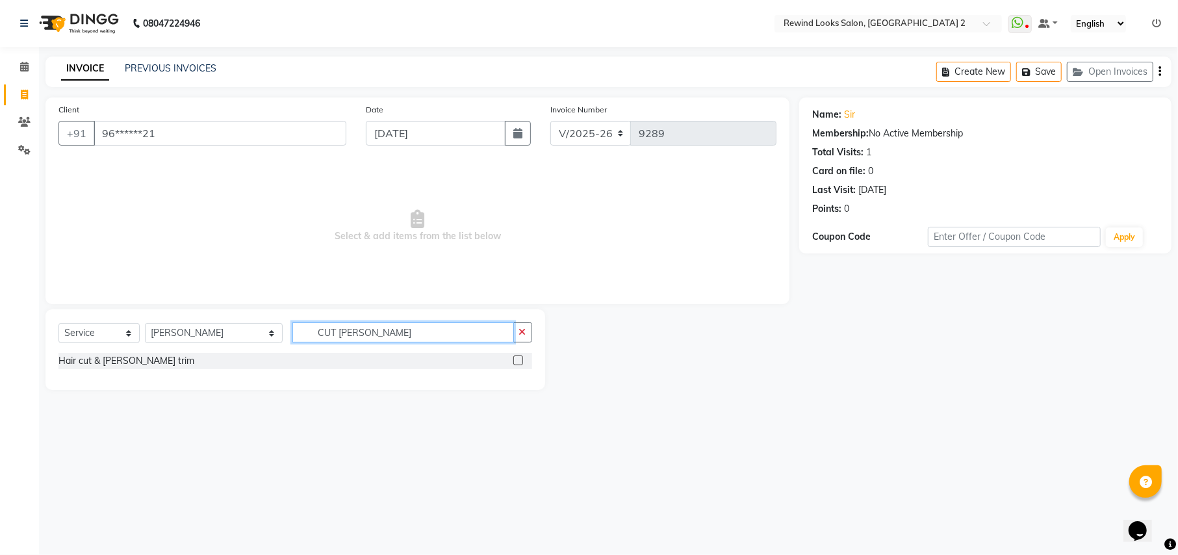
click at [362, 331] on input "CUT BEARD" at bounding box center [402, 332] width 221 height 20
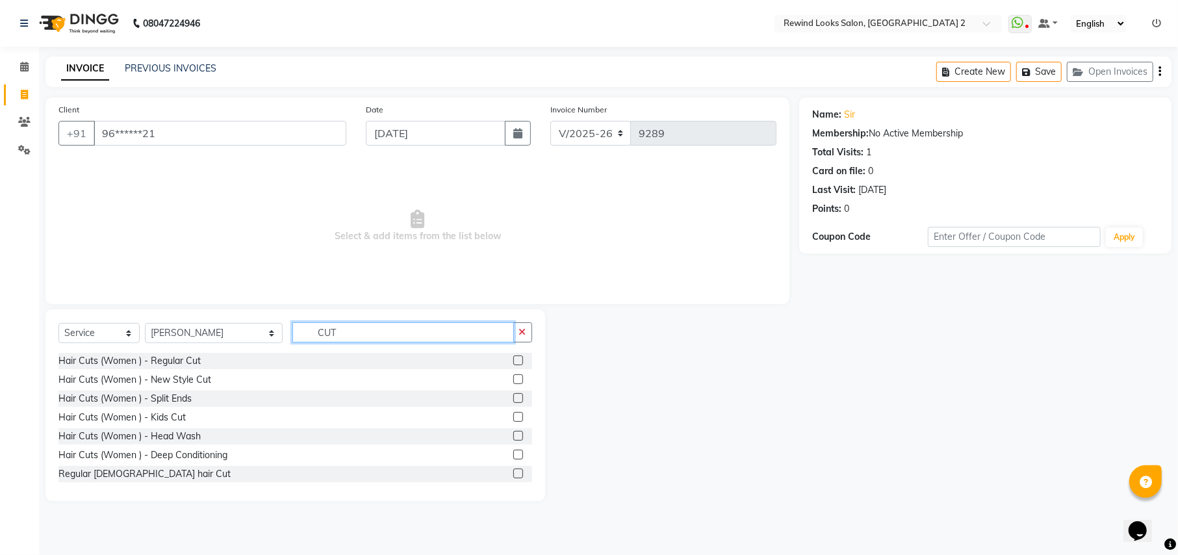
type input "CUT"
click at [513, 474] on label at bounding box center [518, 473] width 10 height 10
click at [513, 474] on input "checkbox" at bounding box center [517, 474] width 8 height 8
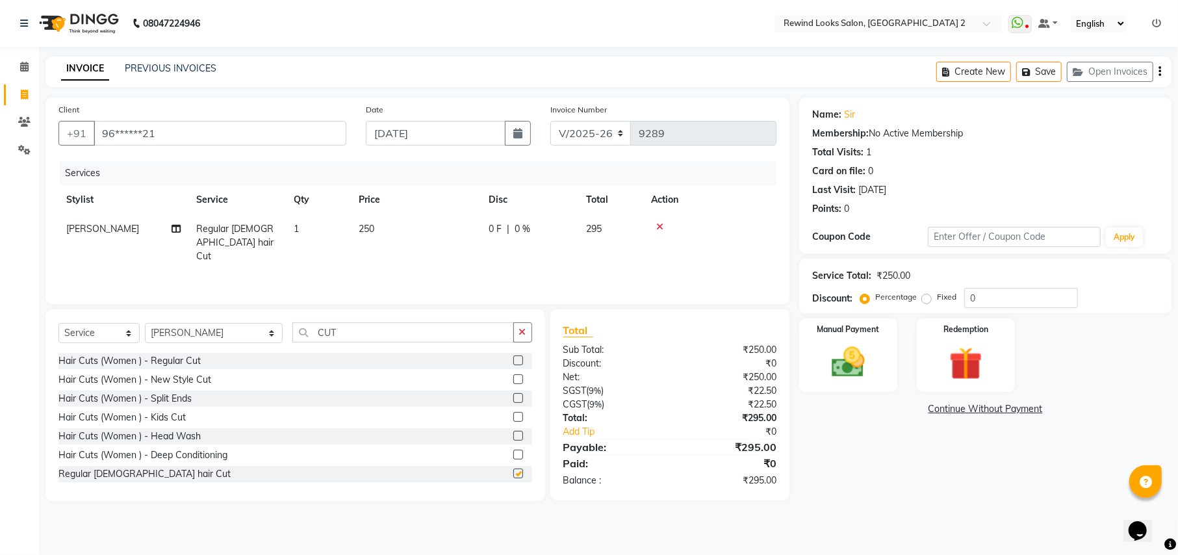
checkbox input "false"
click at [1155, 23] on icon at bounding box center [1156, 23] width 9 height 9
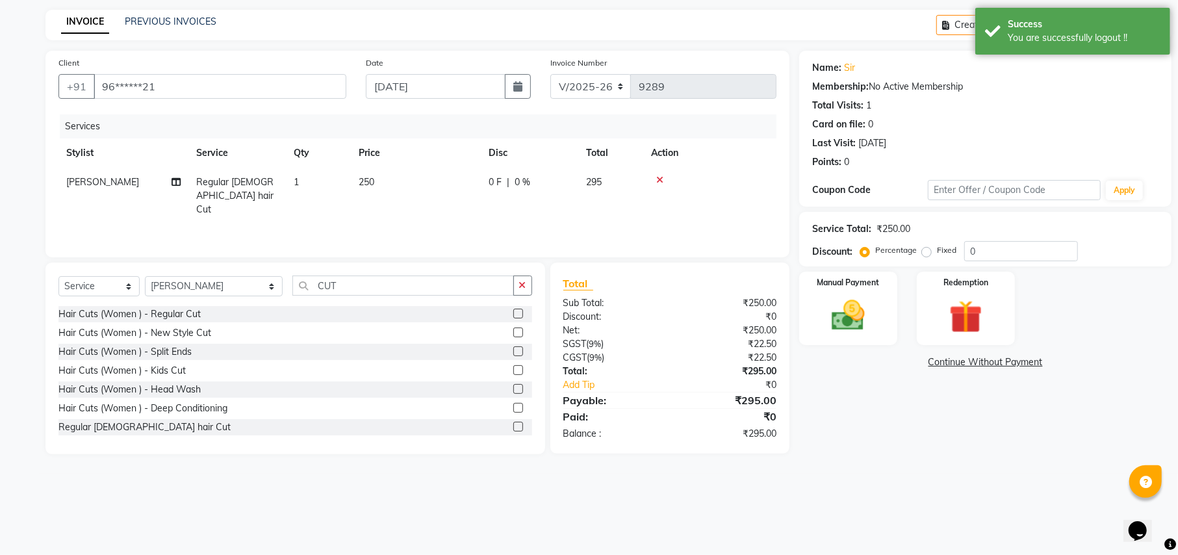
click at [1054, 71] on div "Name: Sir" at bounding box center [985, 68] width 346 height 14
click at [837, 307] on img at bounding box center [848, 316] width 56 height 40
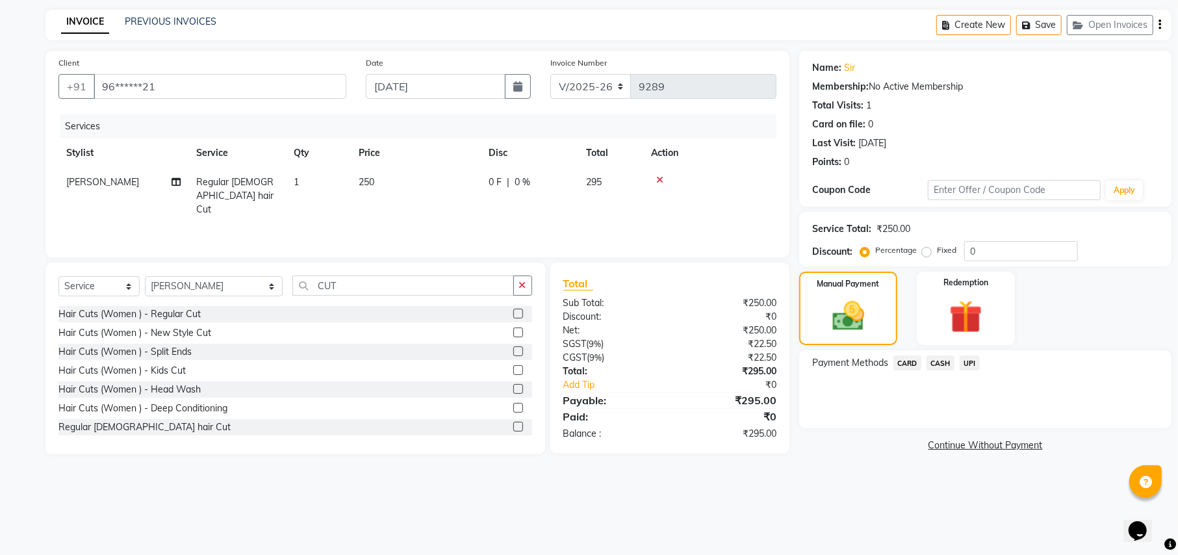
click at [965, 364] on span "UPI" at bounding box center [970, 362] width 20 height 15
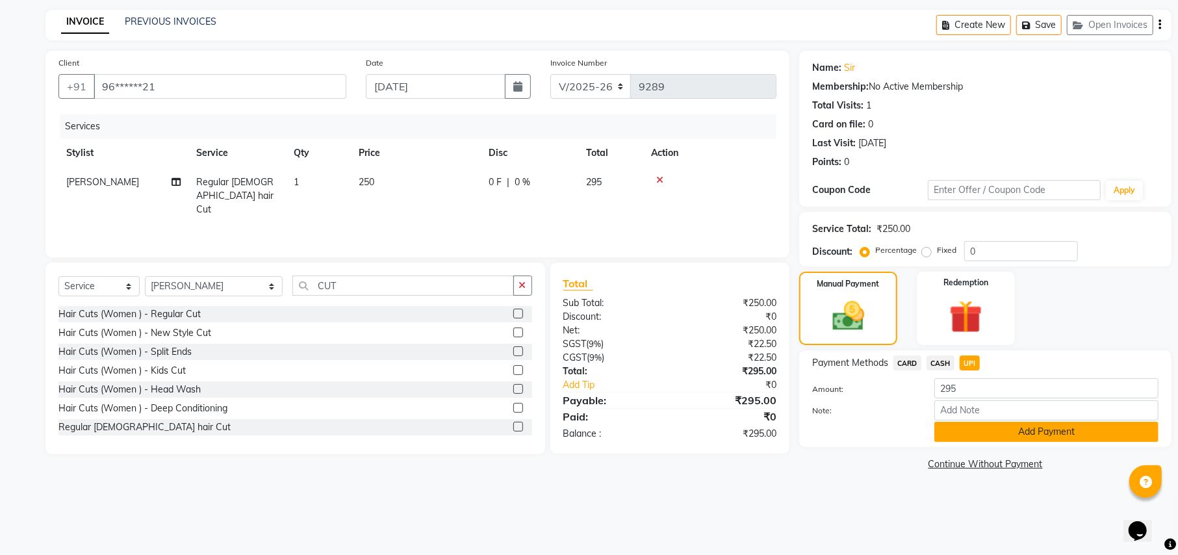
click at [988, 435] on button "Add Payment" at bounding box center [1046, 432] width 224 height 20
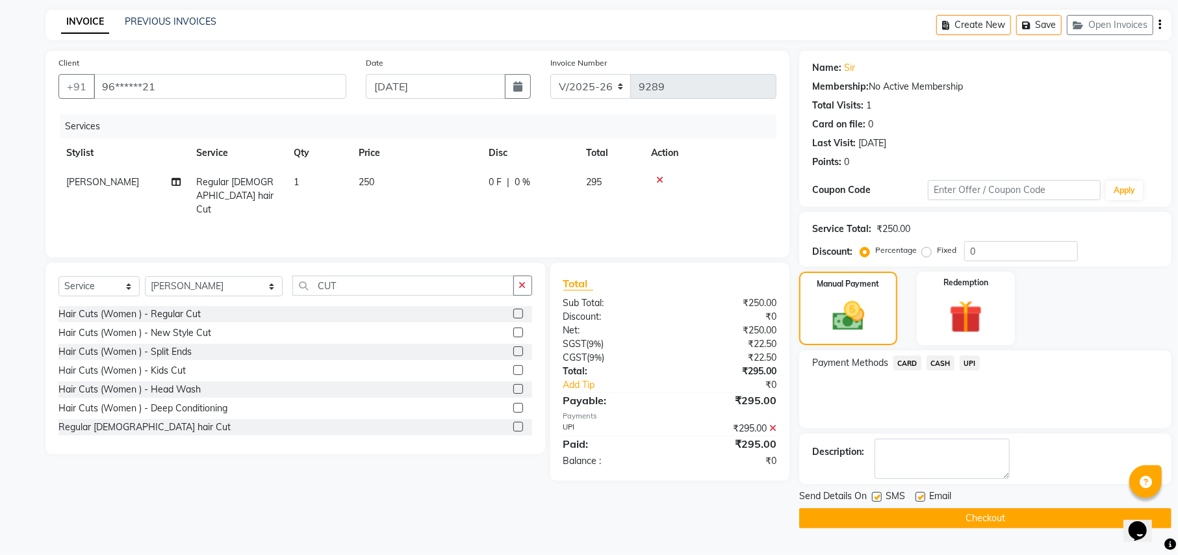
click at [980, 518] on button "Checkout" at bounding box center [985, 518] width 372 height 20
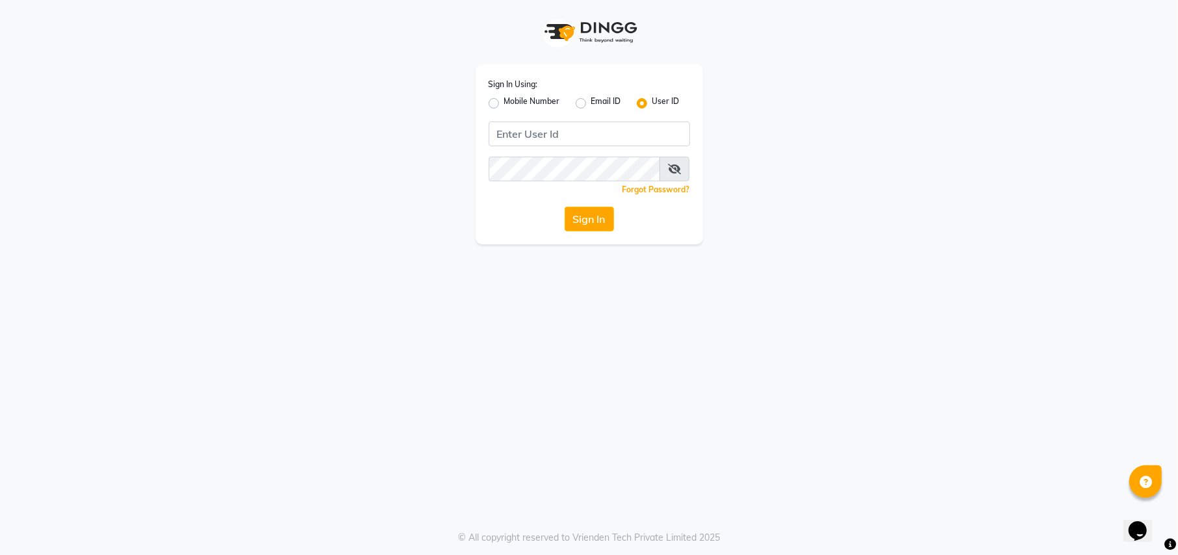
click at [499, 105] on div "Mobile Number" at bounding box center [524, 104] width 71 height 16
click at [504, 105] on label "Mobile Number" at bounding box center [532, 104] width 56 height 16
click at [504, 104] on input "Mobile Number" at bounding box center [508, 100] width 8 height 8
radio input "true"
radio input "false"
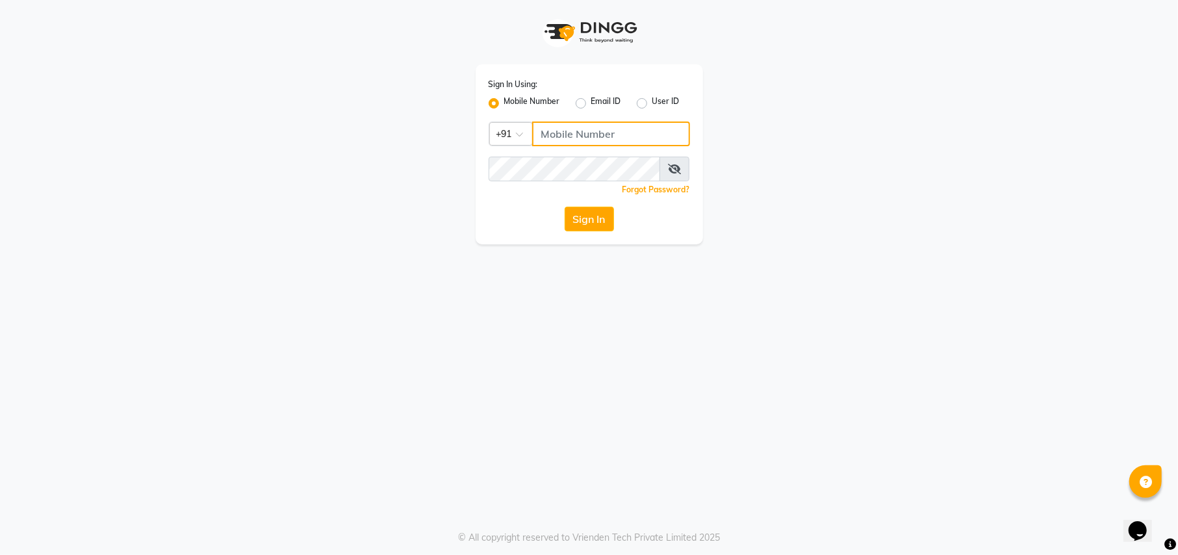
click at [550, 136] on input "Username" at bounding box center [611, 133] width 158 height 25
type input "9540938223"
click at [589, 213] on button "Sign In" at bounding box center [589, 219] width 49 height 25
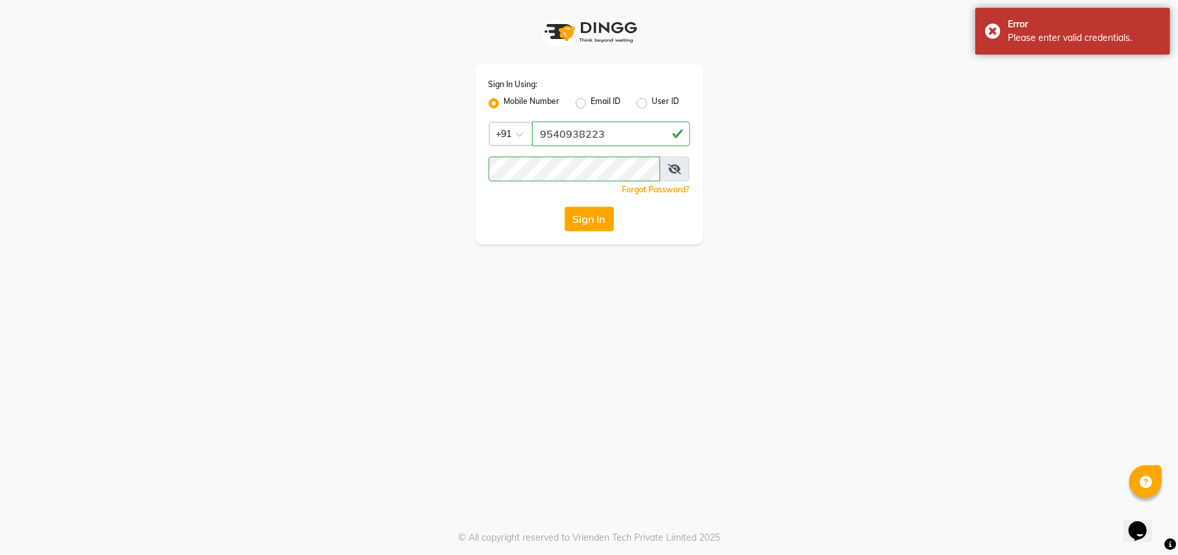
click at [677, 168] on icon at bounding box center [674, 169] width 13 height 10
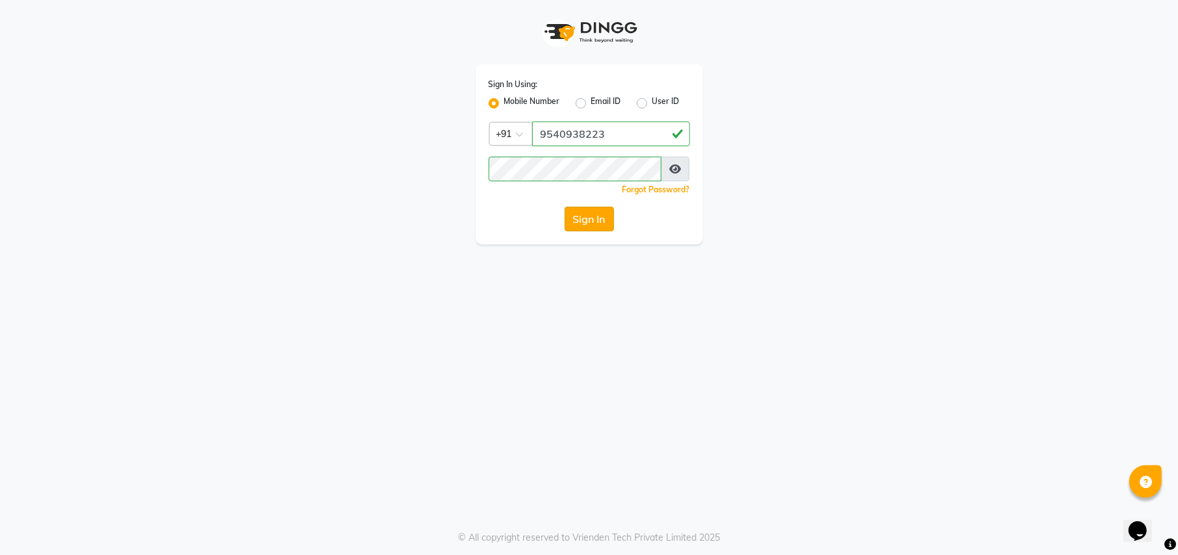
click at [586, 222] on button "Sign In" at bounding box center [589, 219] width 49 height 25
click at [586, 222] on div "Sign In" at bounding box center [589, 219] width 201 height 25
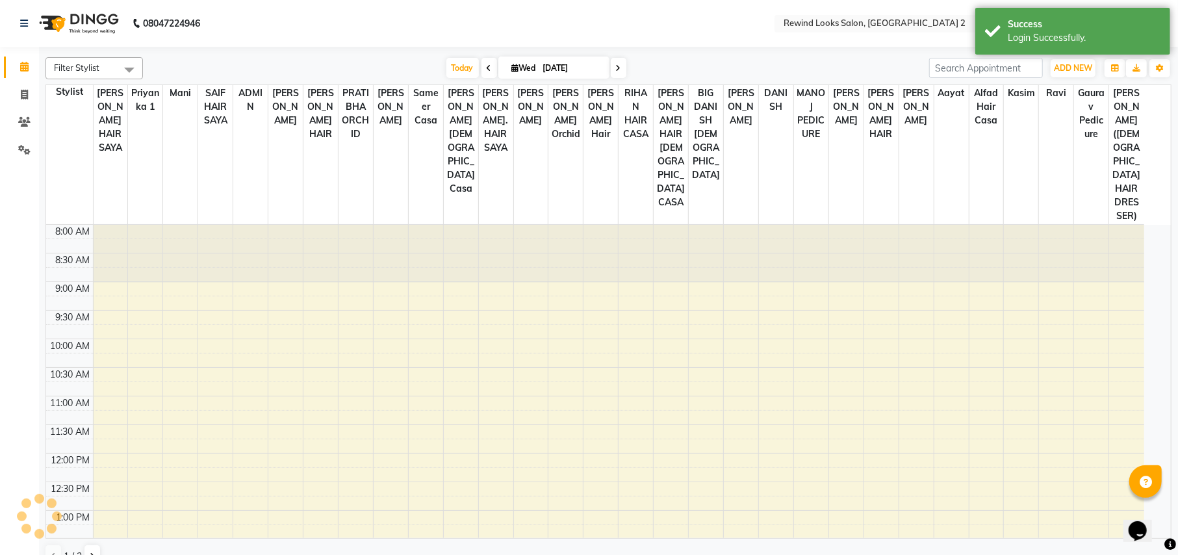
select select "en"
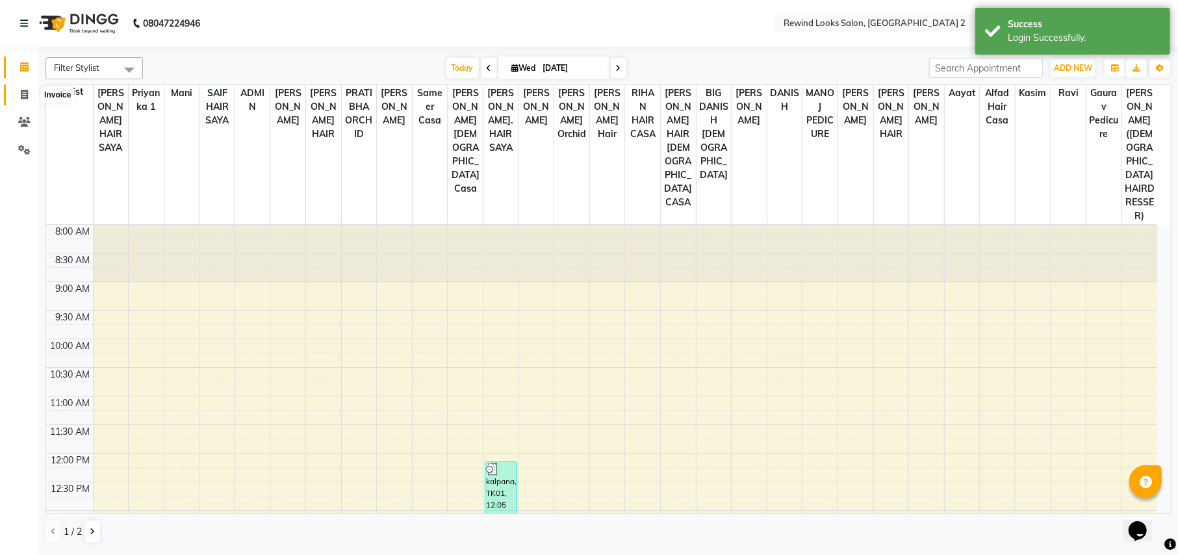
click at [22, 90] on icon at bounding box center [24, 95] width 7 height 10
select select "service"
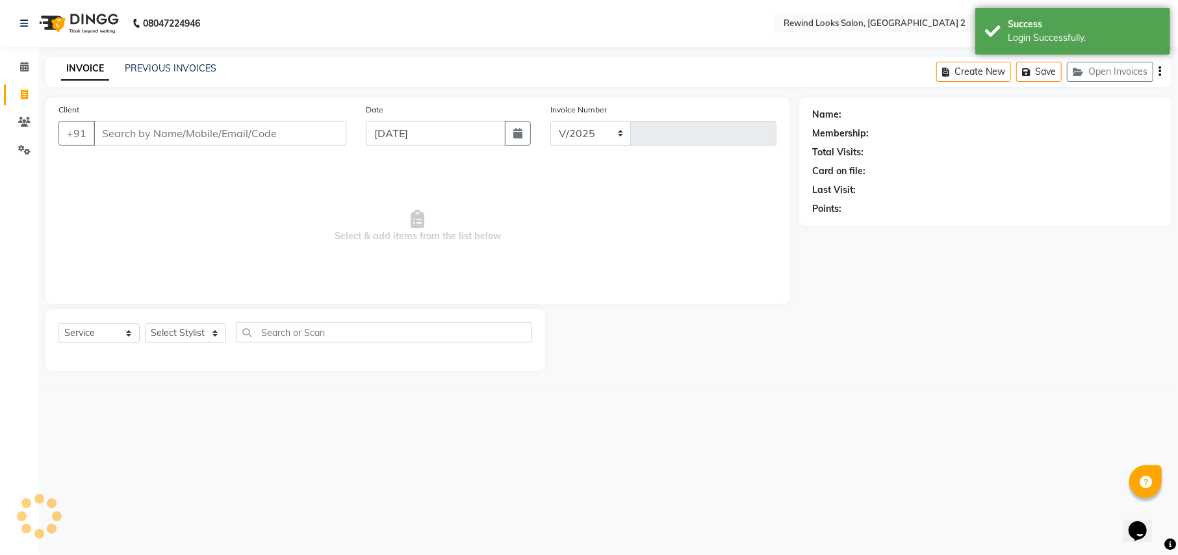
select select "4640"
type input "9289"
click at [121, 125] on input "Client" at bounding box center [220, 133] width 253 height 25
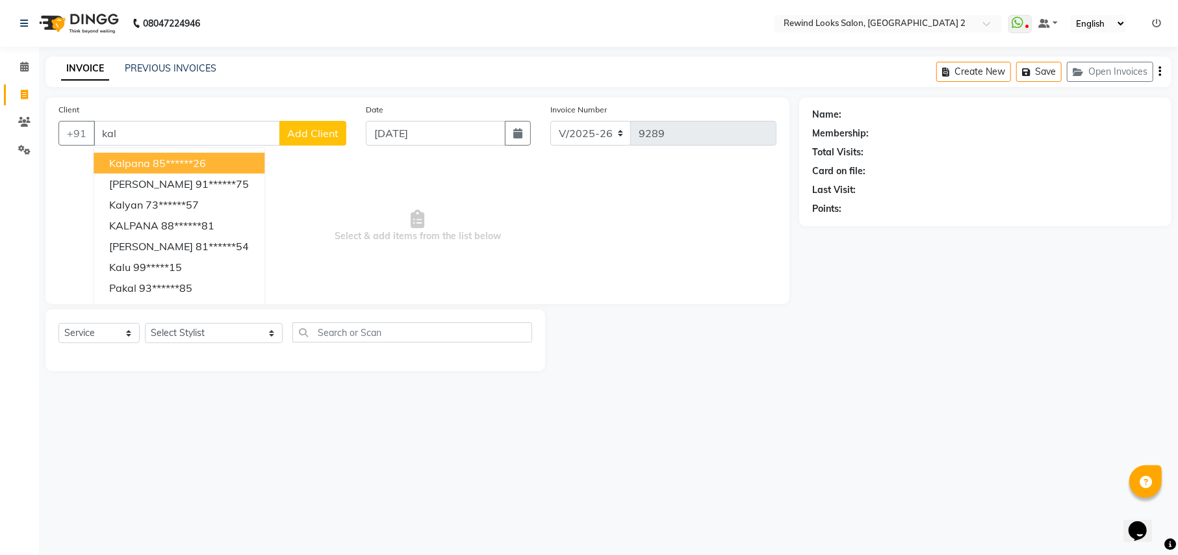
click at [187, 162] on ngb-highlight "85******26" at bounding box center [179, 163] width 53 height 13
type input "85******26"
click at [187, 162] on span "Select & add items from the list below" at bounding box center [417, 226] width 718 height 130
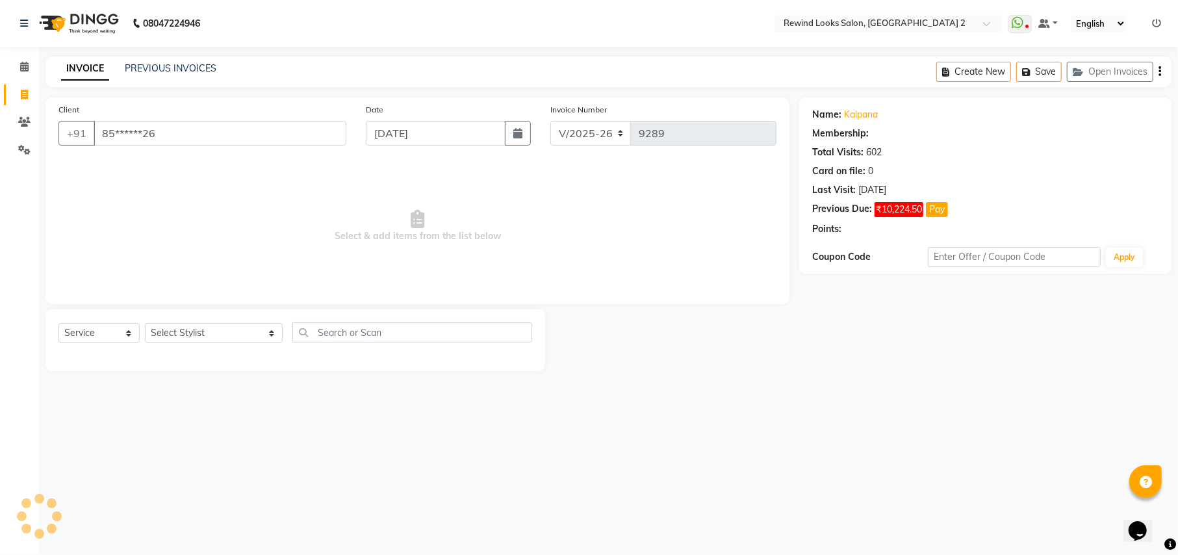
select select "1: Object"
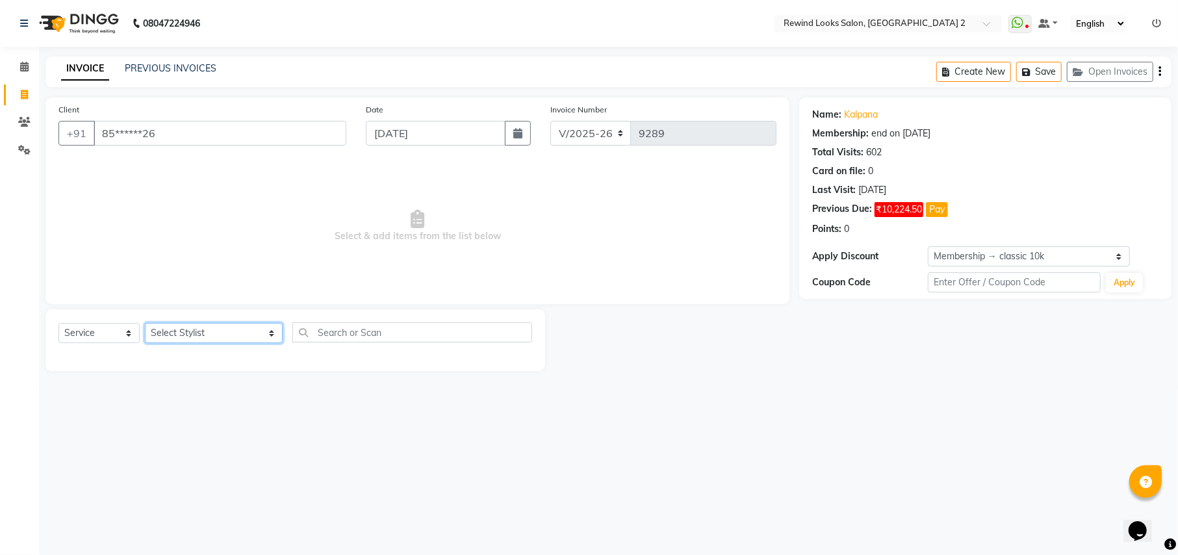
click at [178, 333] on select "Select Stylist aayat ADMIN Alfad hair Casa ARBAZ (MALE HAIRDRESSER) ASHWANI HAI…" at bounding box center [214, 333] width 138 height 20
select select "52034"
click at [316, 331] on input "text" at bounding box center [411, 332] width 239 height 20
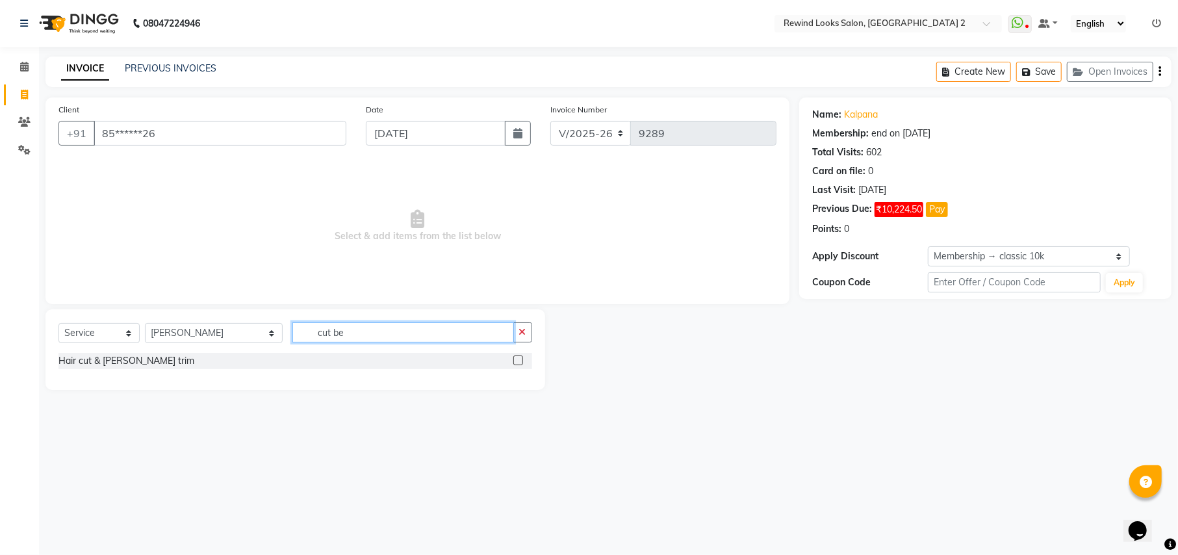
type input "cut be"
click at [515, 359] on label at bounding box center [518, 360] width 10 height 10
click at [515, 359] on input "checkbox" at bounding box center [517, 361] width 8 height 8
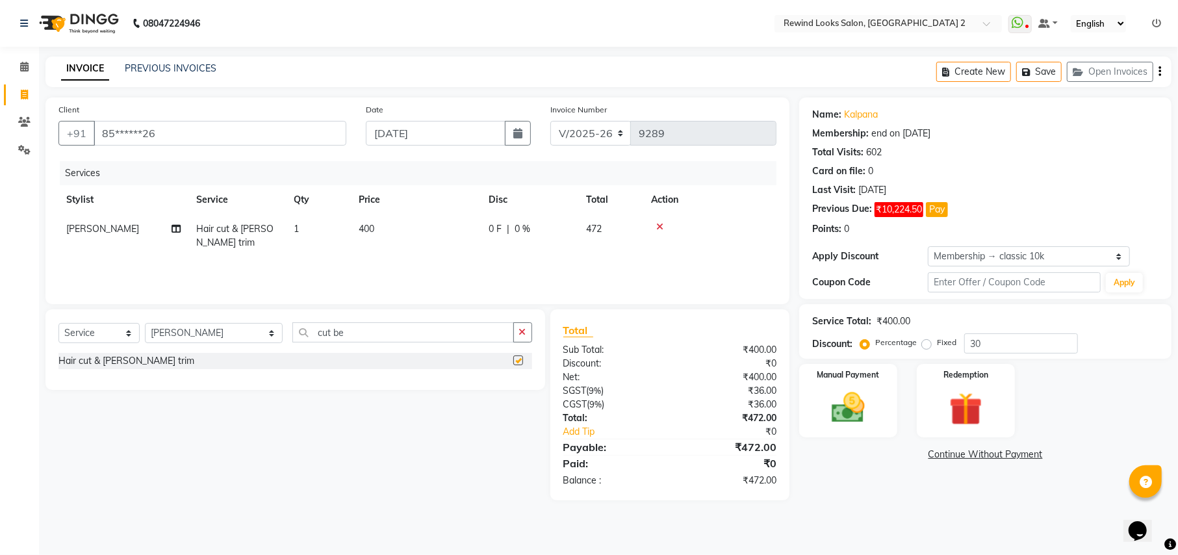
checkbox input "false"
click at [429, 235] on td "400" at bounding box center [416, 235] width 130 height 43
select select "52034"
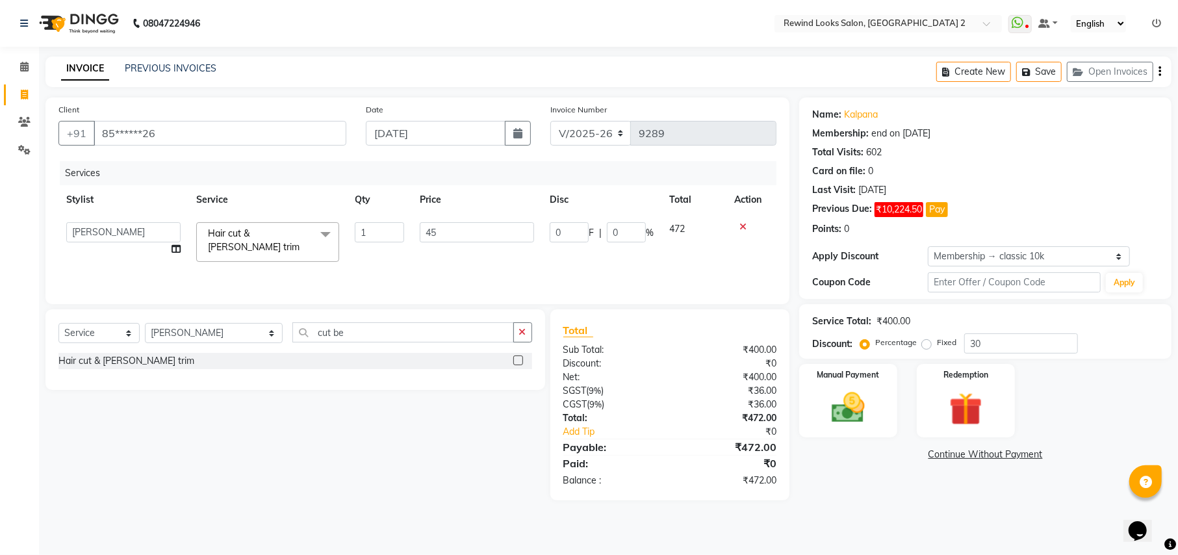
type input "450"
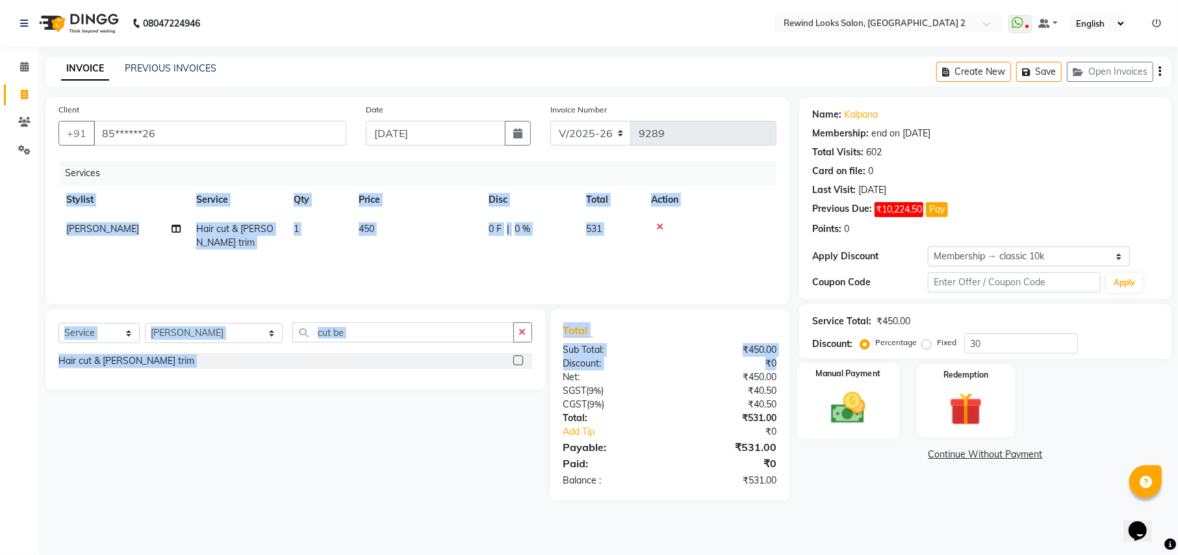
drag, startPoint x: 709, startPoint y: 301, endPoint x: 809, endPoint y: 391, distance: 133.9
click at [809, 391] on div "Client +91 85******26 Date 03-09-2025 Invoice Number V/2025 V/2025-26 9289 Serv…" at bounding box center [608, 298] width 1145 height 403
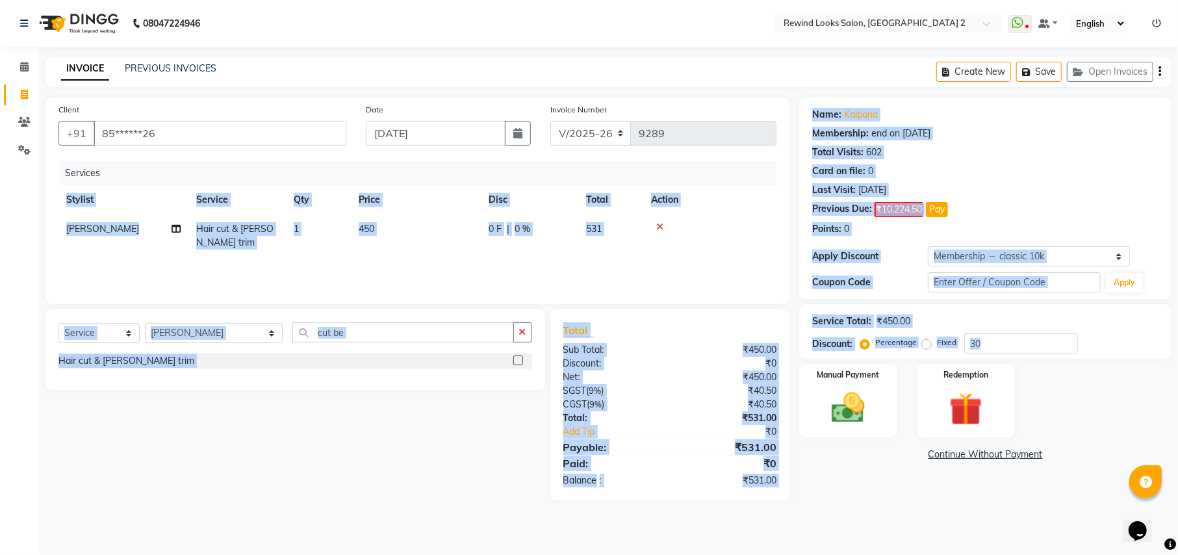
click at [1158, 72] on icon "button" at bounding box center [1159, 71] width 3 height 1
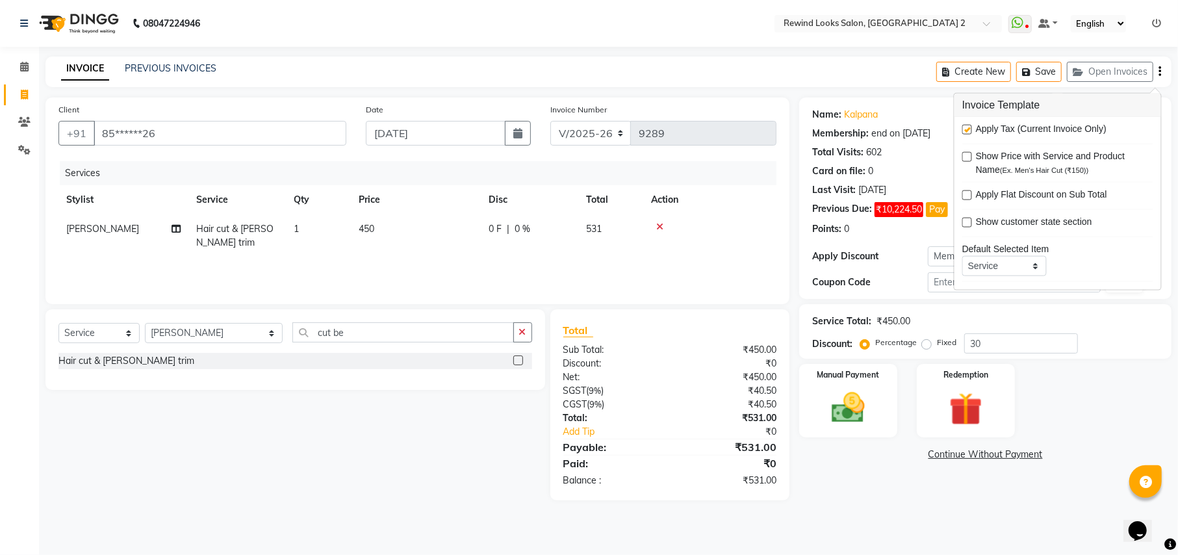
click at [965, 125] on label at bounding box center [967, 130] width 10 height 10
click at [965, 126] on input "checkbox" at bounding box center [966, 130] width 8 height 8
checkbox input "false"
click at [841, 405] on img at bounding box center [848, 408] width 56 height 40
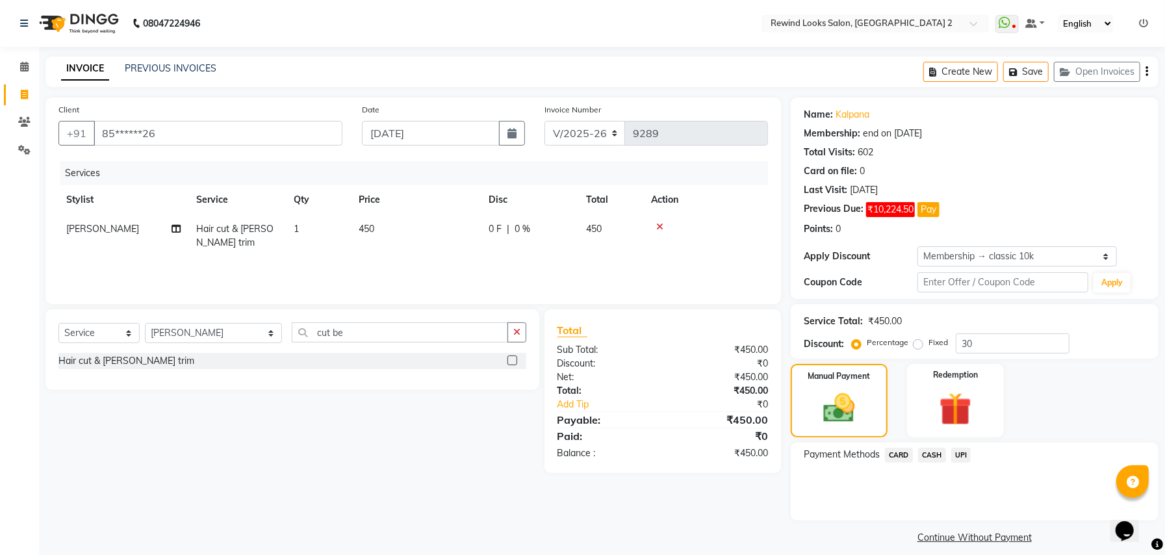
click at [933, 455] on span "CASH" at bounding box center [932, 455] width 28 height 15
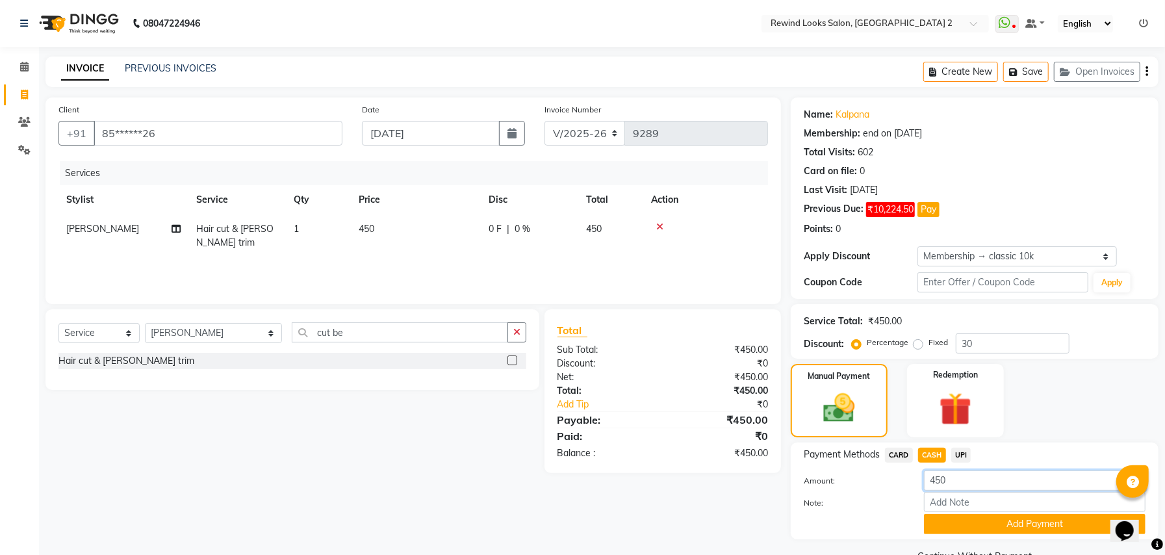
click at [938, 481] on input "450" at bounding box center [1035, 480] width 222 height 20
type input "50"
click at [955, 524] on button "Add Payment" at bounding box center [1035, 524] width 222 height 20
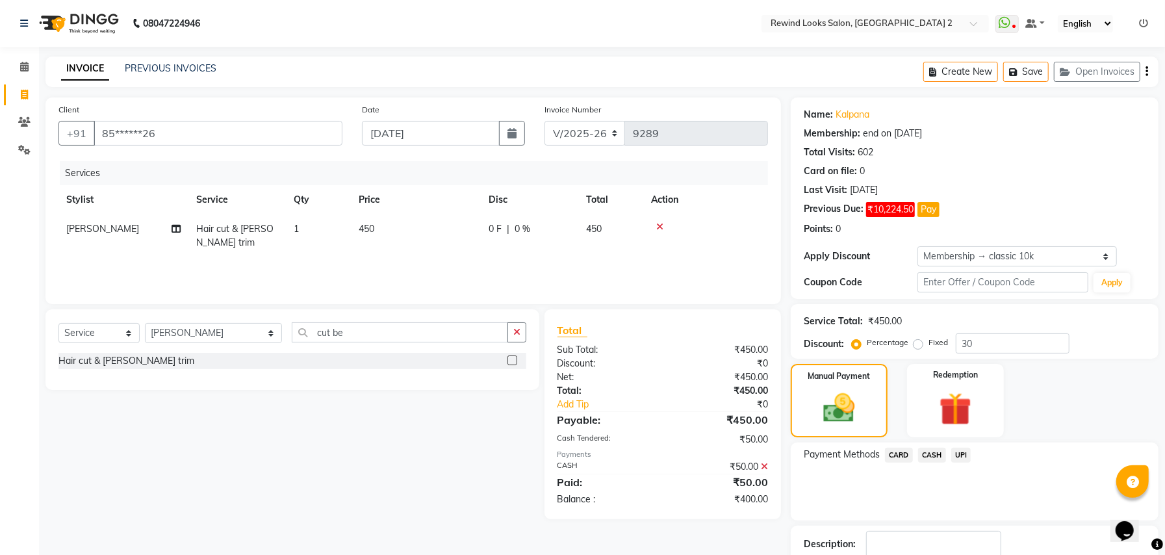
click at [762, 465] on icon at bounding box center [764, 466] width 7 height 9
click at [959, 453] on span "UPI" at bounding box center [961, 455] width 20 height 15
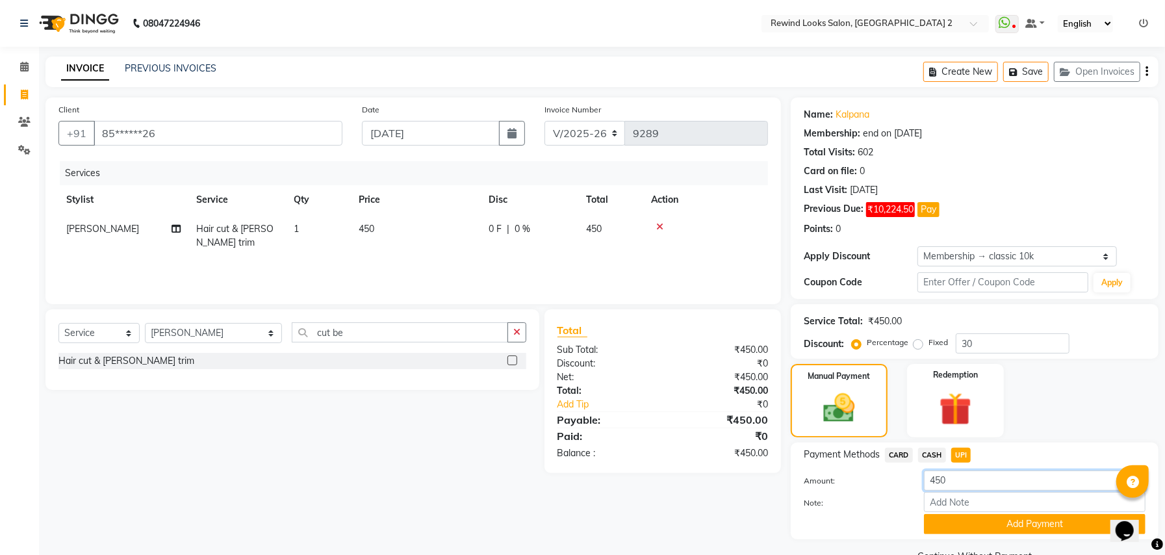
click at [962, 473] on input "450" at bounding box center [1035, 480] width 222 height 20
type input "50"
click at [968, 525] on button "Add Payment" at bounding box center [1035, 524] width 222 height 20
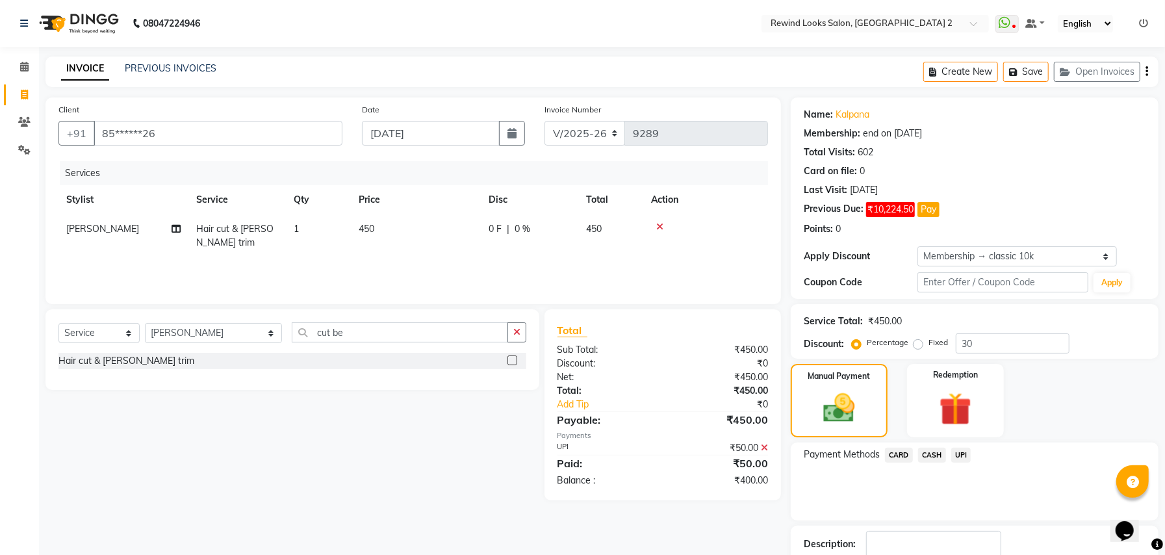
click at [925, 455] on span "CASH" at bounding box center [932, 455] width 28 height 15
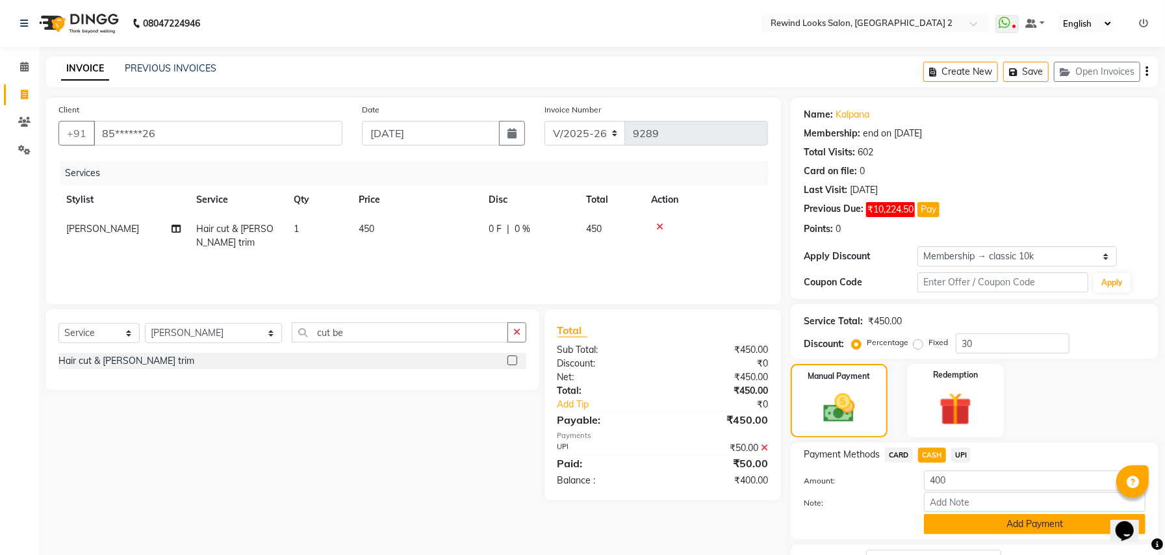
click at [952, 522] on button "Add Payment" at bounding box center [1035, 524] width 222 height 20
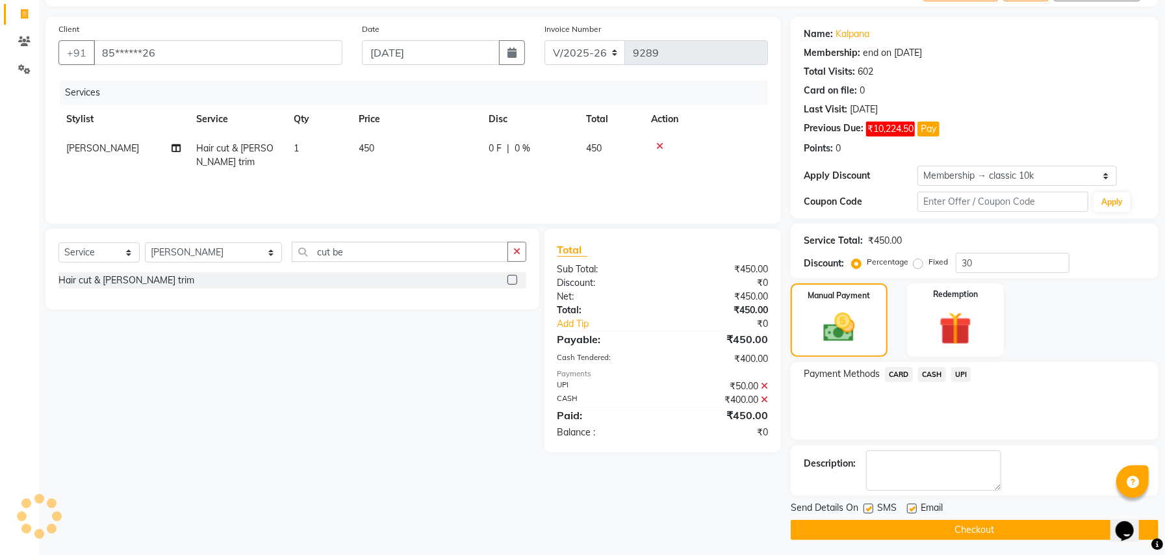
scroll to position [86, 0]
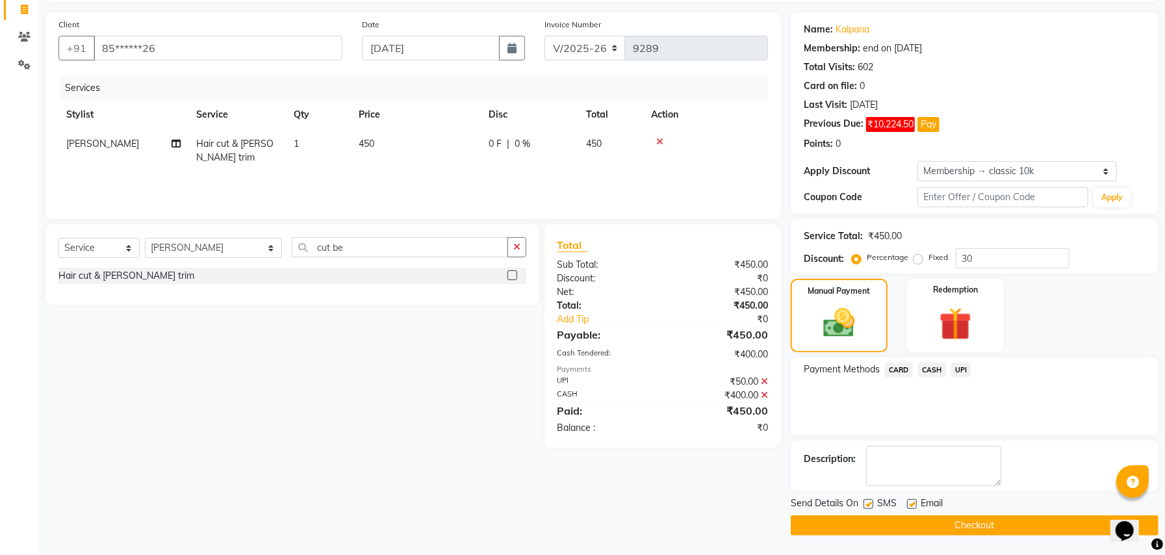
click at [955, 520] on button "Checkout" at bounding box center [975, 525] width 368 height 20
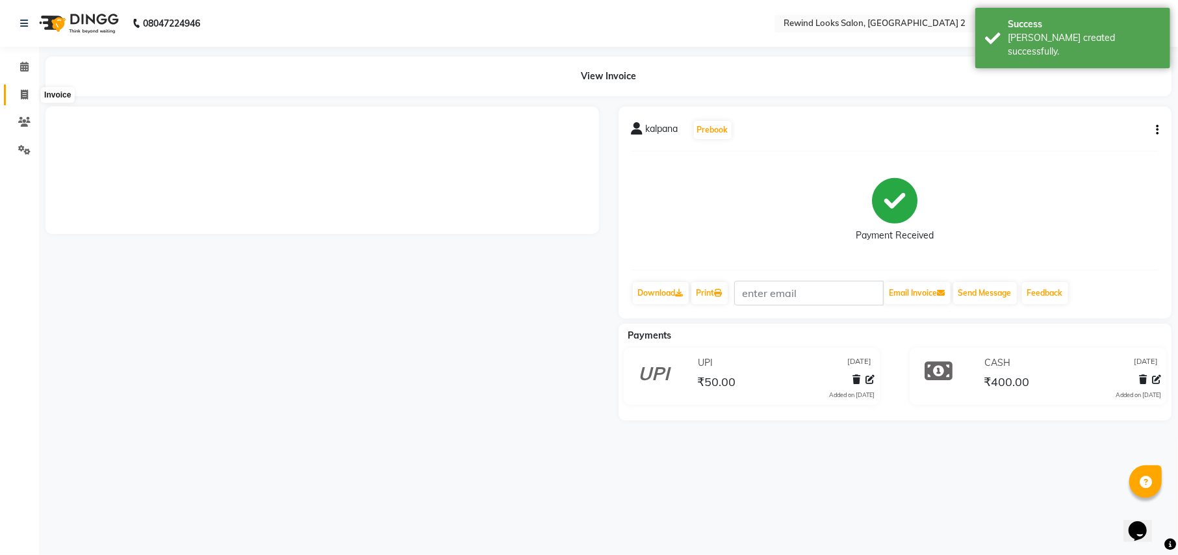
click at [22, 94] on icon at bounding box center [24, 95] width 7 height 10
select select "service"
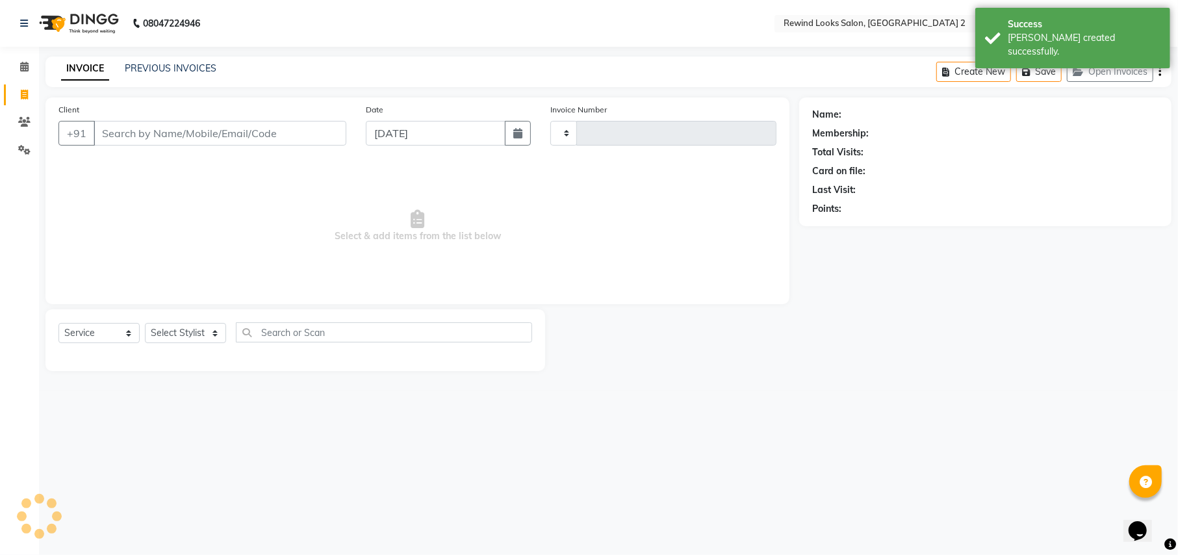
type input "9290"
select select "4640"
click at [165, 130] on input "Client" at bounding box center [220, 133] width 253 height 25
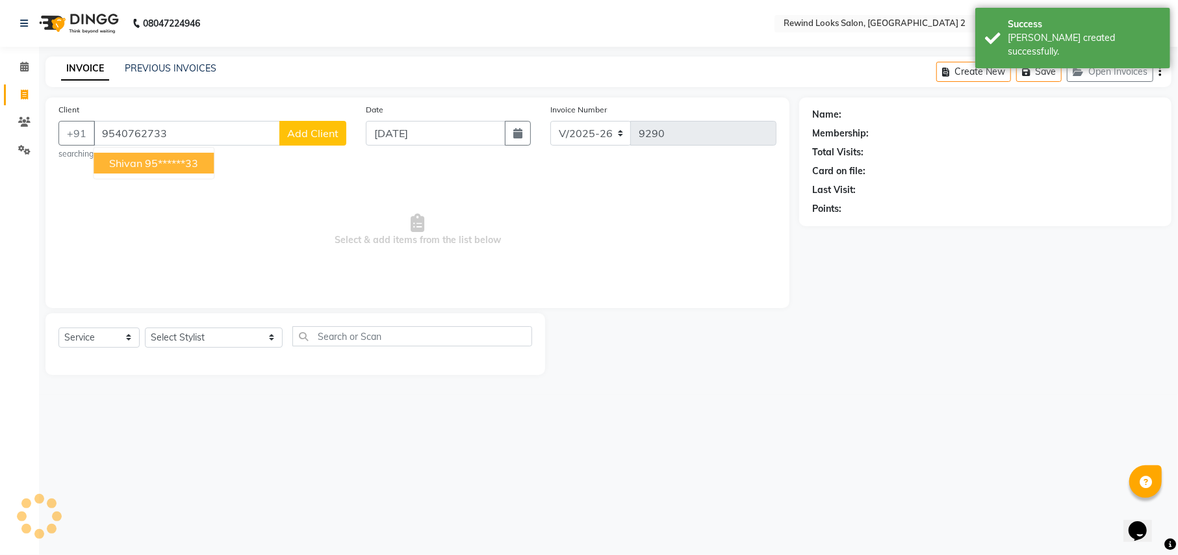
type input "9540762733"
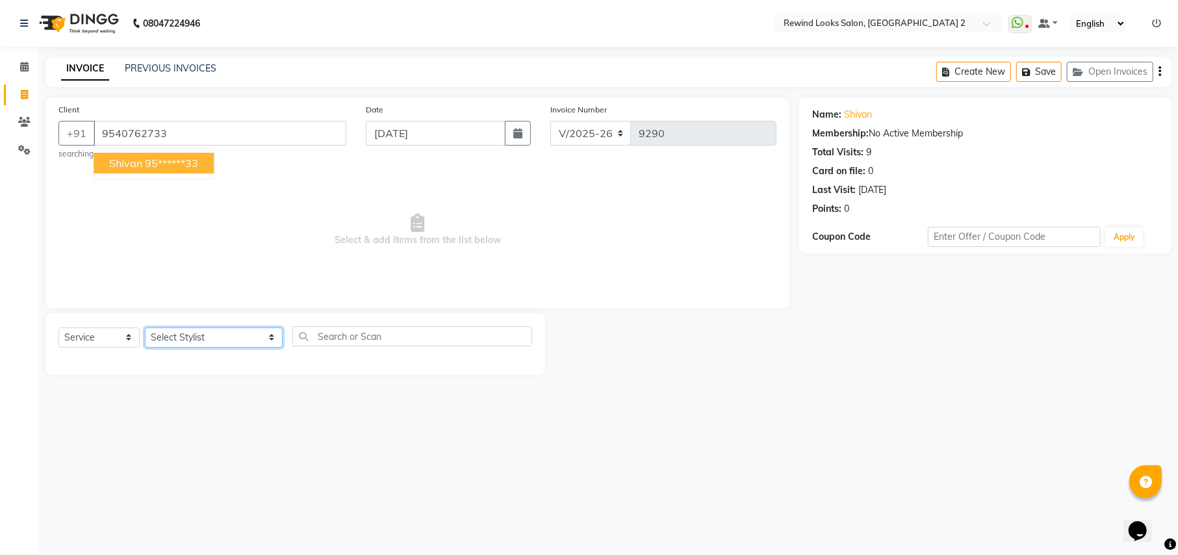
click at [180, 338] on select "Select Stylist aayat ADMIN Alfad hair Casa ARBAZ (MALE HAIRDRESSER) ASHWANI HAI…" at bounding box center [214, 337] width 138 height 20
select select "81648"
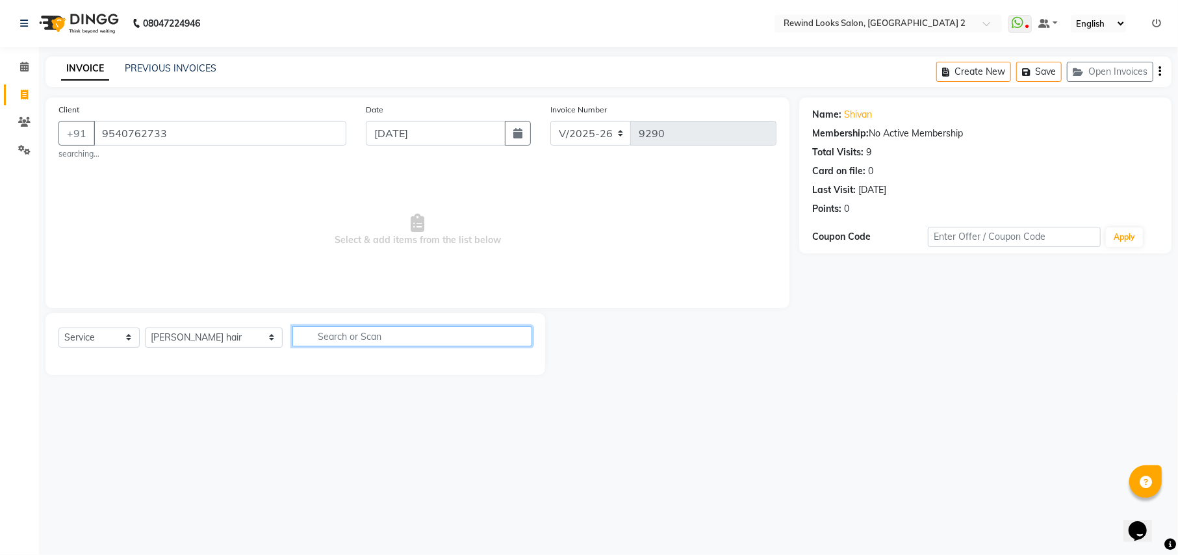
click at [303, 346] on input "text" at bounding box center [411, 336] width 239 height 20
type input "cut beard"
click at [518, 362] on label at bounding box center [518, 364] width 10 height 10
click at [518, 362] on input "checkbox" at bounding box center [517, 365] width 8 height 8
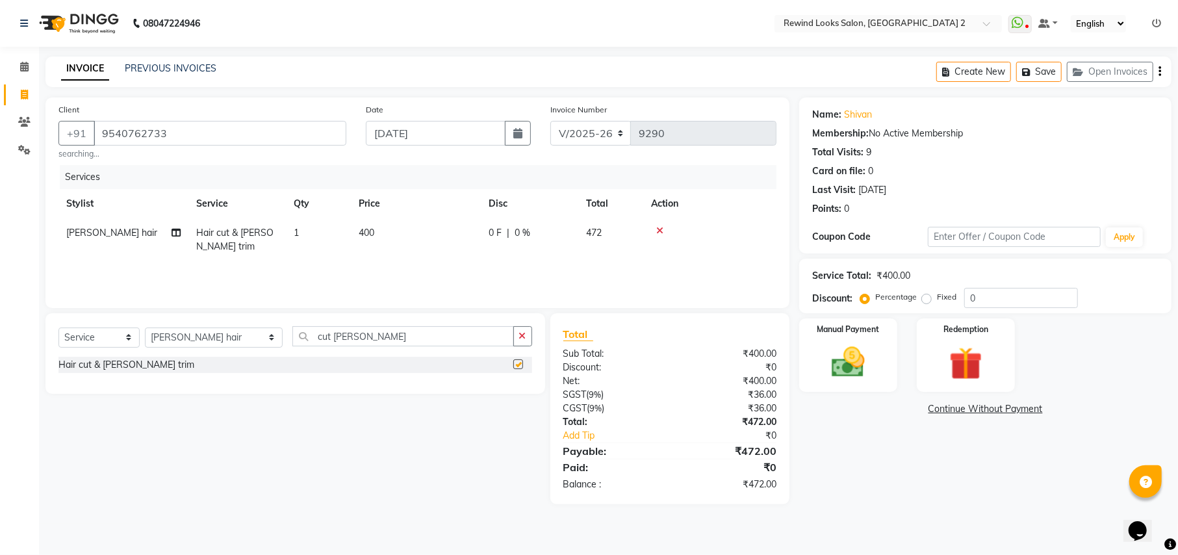
checkbox input "false"
click at [1159, 64] on button "button" at bounding box center [1159, 72] width 3 height 31
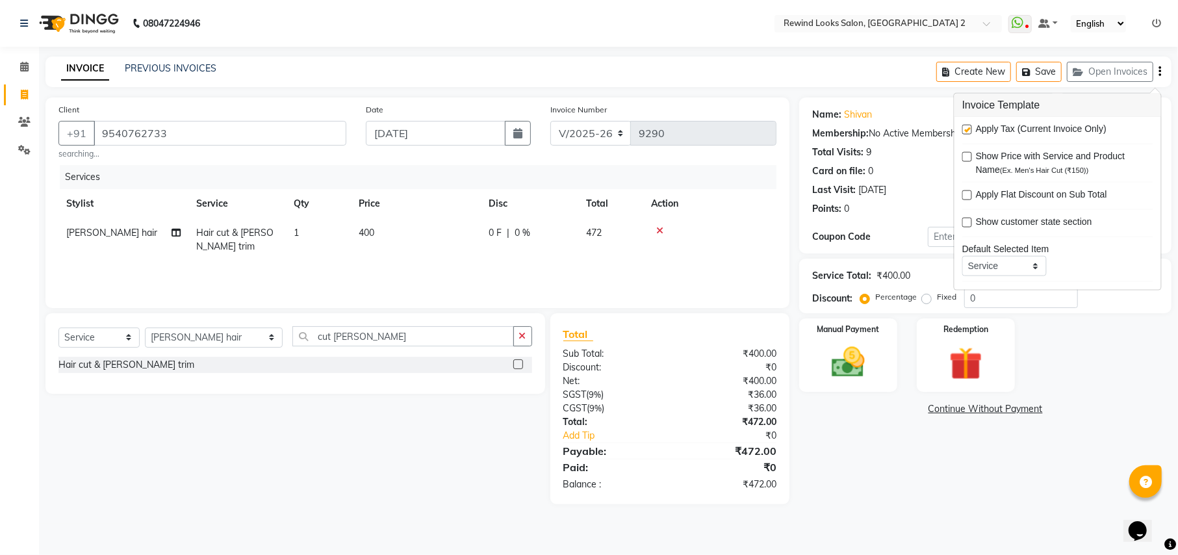
click at [967, 126] on label at bounding box center [967, 130] width 10 height 10
click at [967, 126] on input "checkbox" at bounding box center [966, 130] width 8 height 8
checkbox input "false"
click at [832, 357] on img at bounding box center [848, 362] width 56 height 40
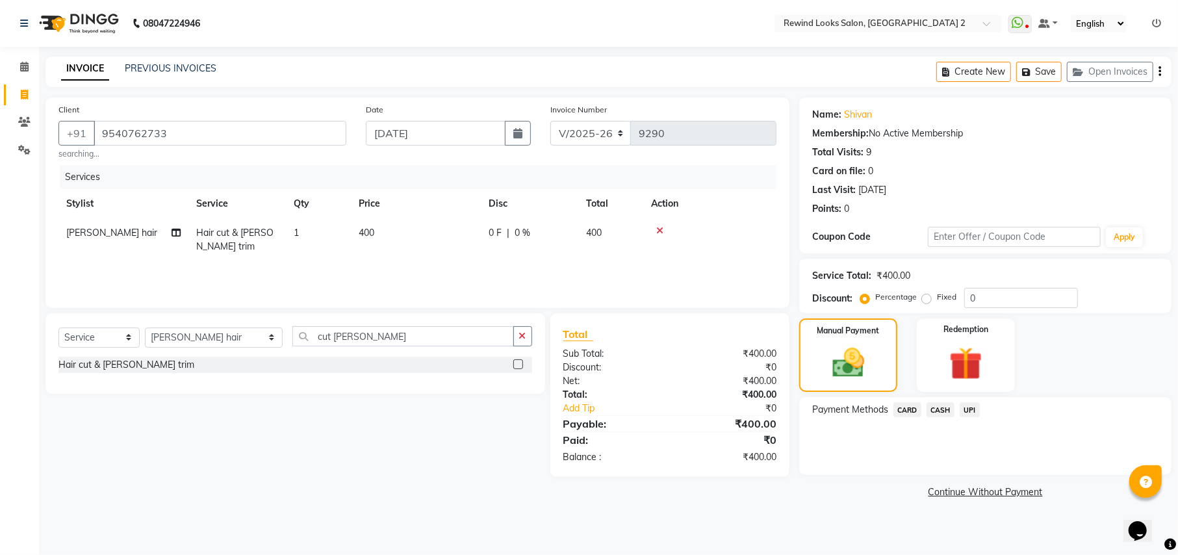
click at [899, 411] on span "CARD" at bounding box center [907, 409] width 28 height 15
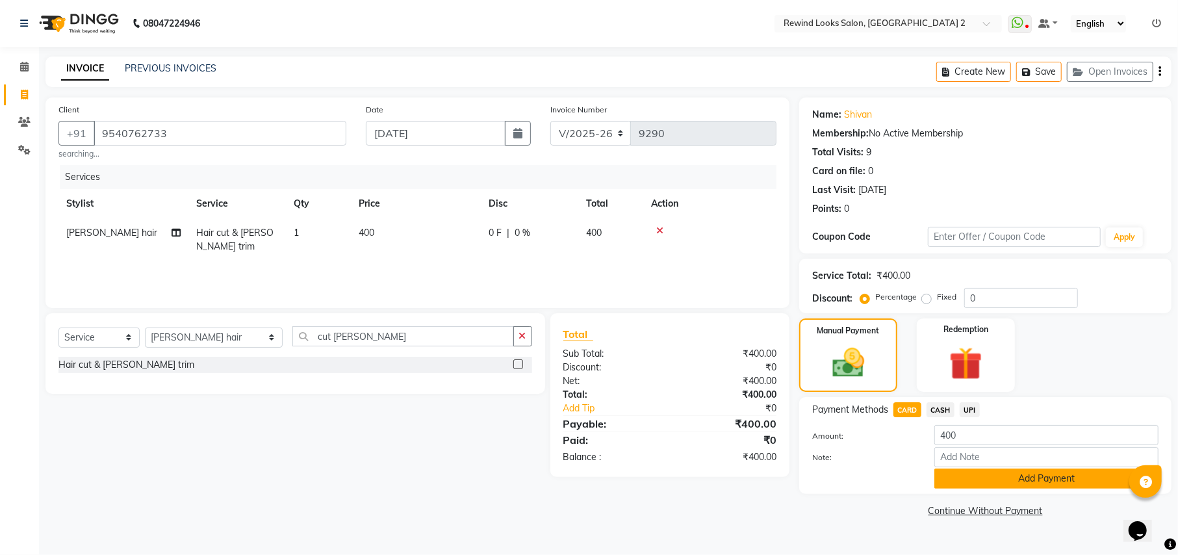
click at [982, 471] on button "Add Payment" at bounding box center [1046, 478] width 224 height 20
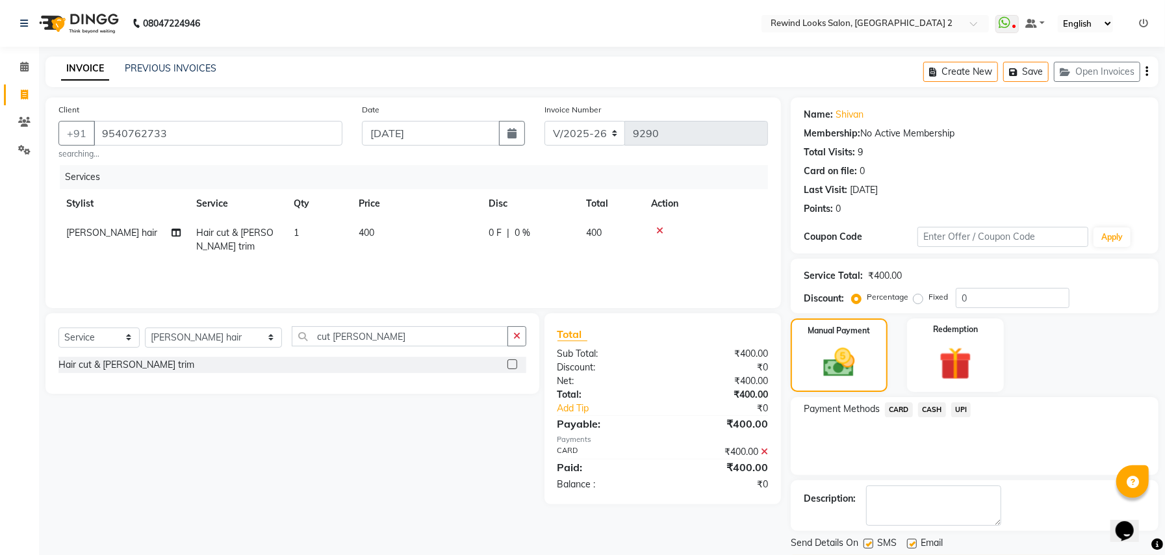
scroll to position [40, 0]
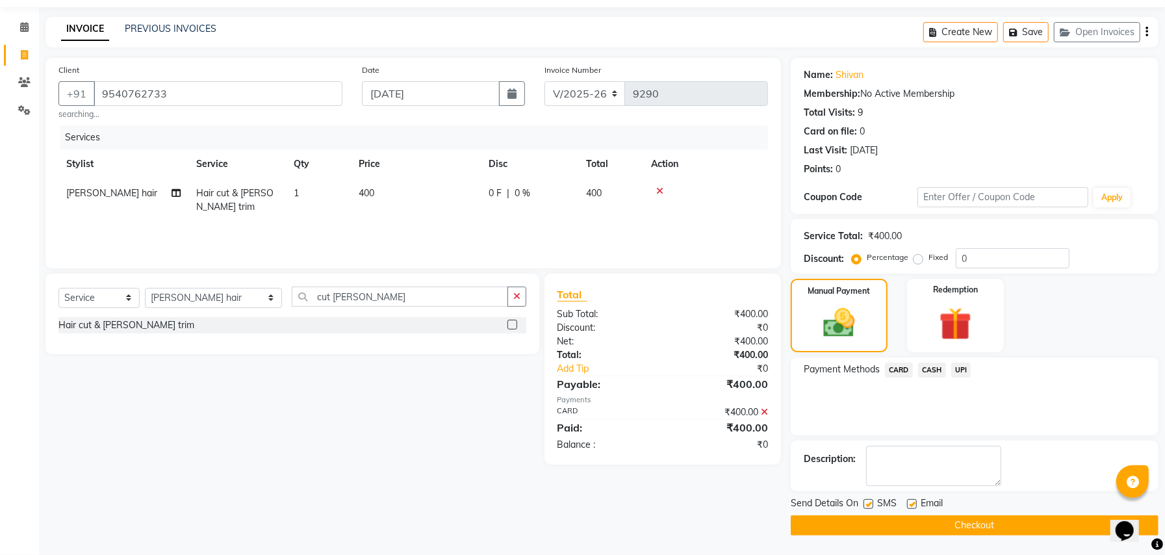
click at [1001, 522] on button "Checkout" at bounding box center [975, 525] width 368 height 20
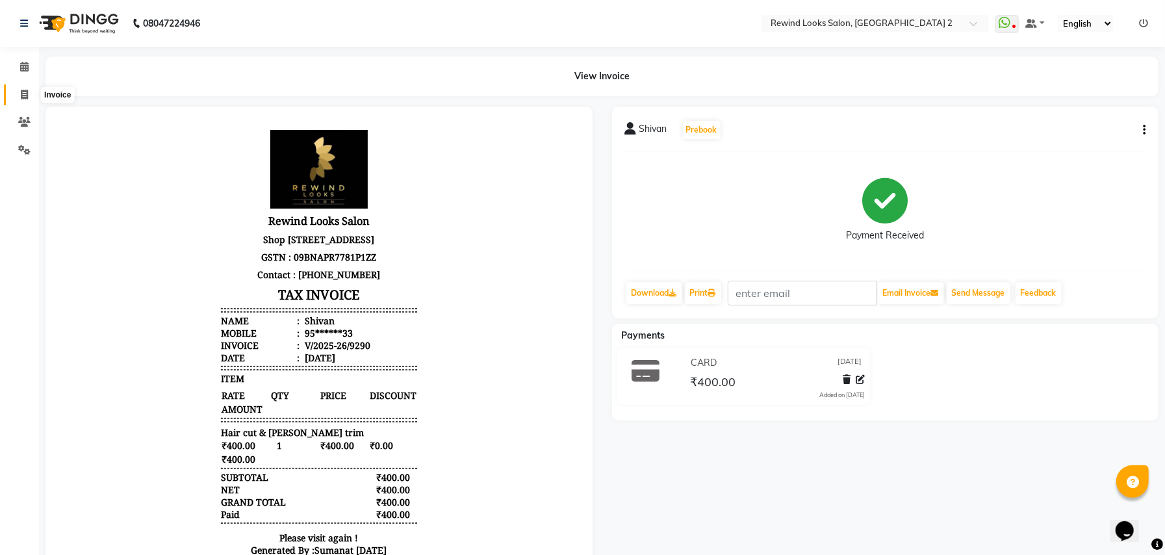
click at [25, 94] on icon at bounding box center [24, 95] width 7 height 10
select select "service"
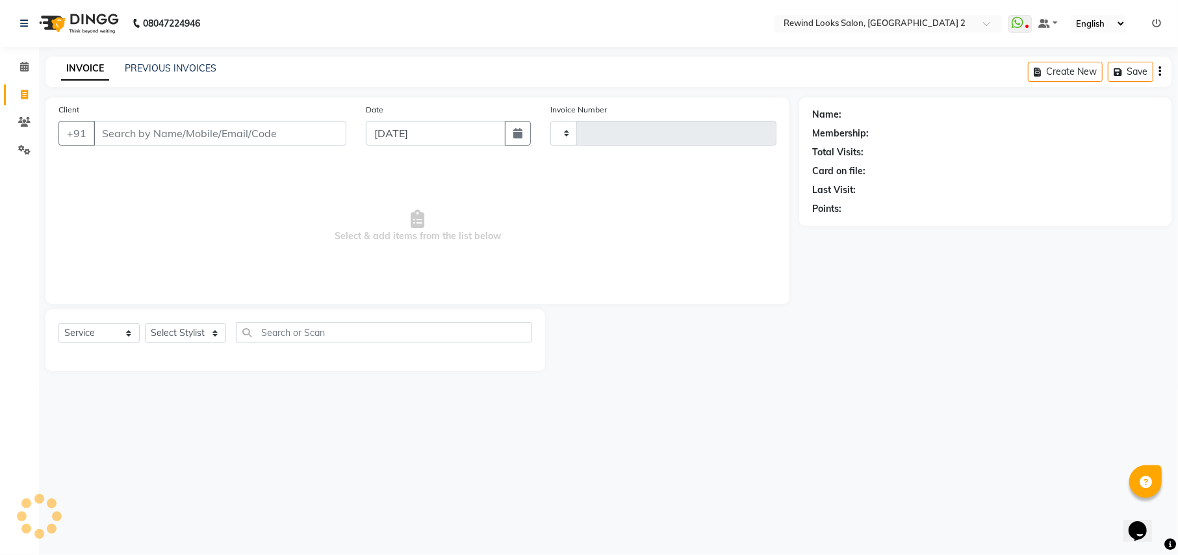
type input "9291"
select select "4640"
